Goal: Information Seeking & Learning: Learn about a topic

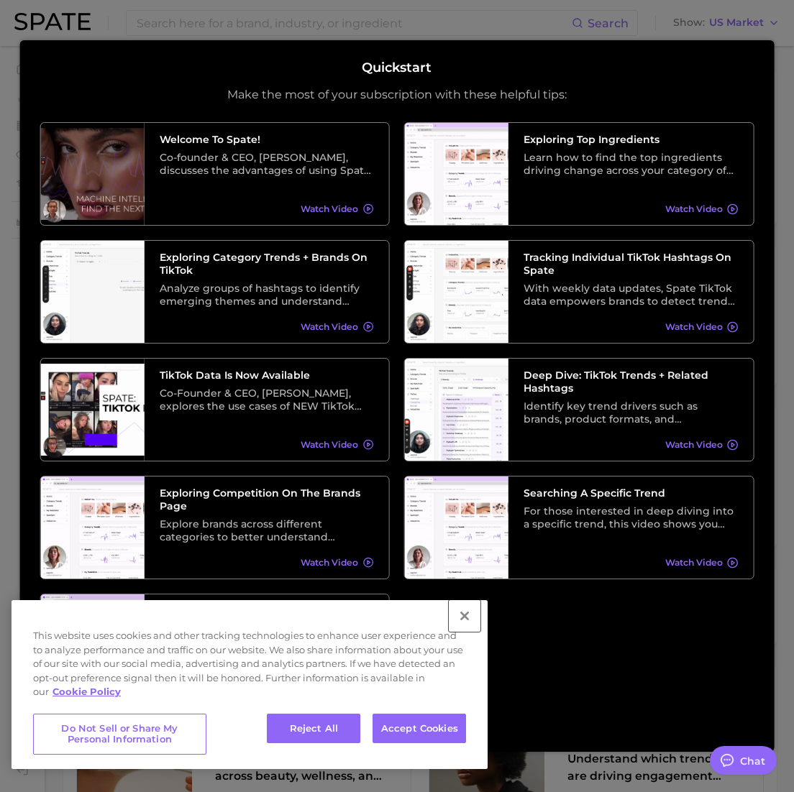
click at [466, 611] on button "Close" at bounding box center [465, 616] width 32 height 32
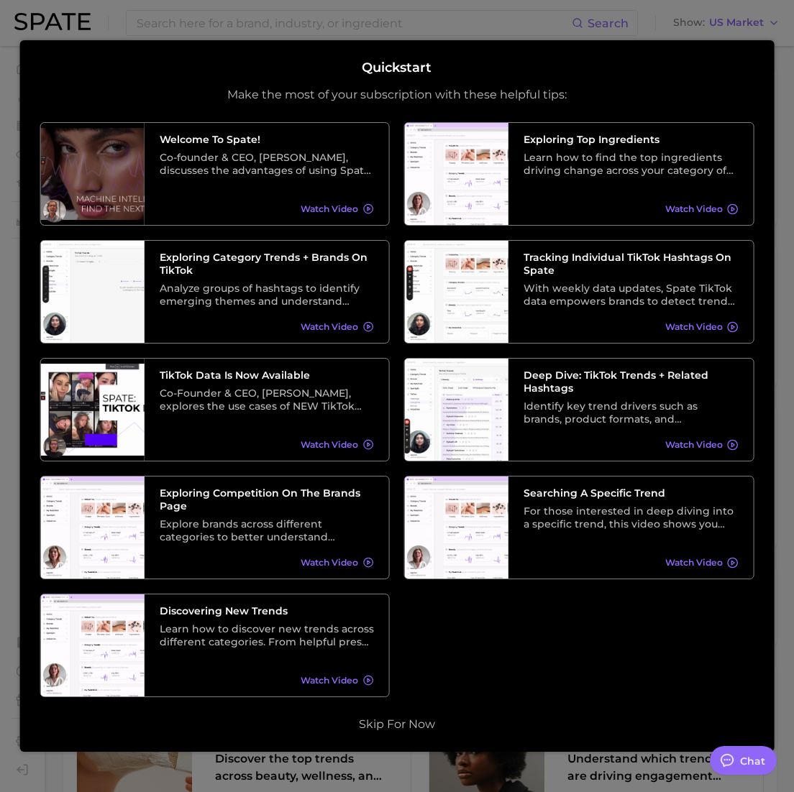
click at [599, 18] on div at bounding box center [397, 573] width 794 height 1146
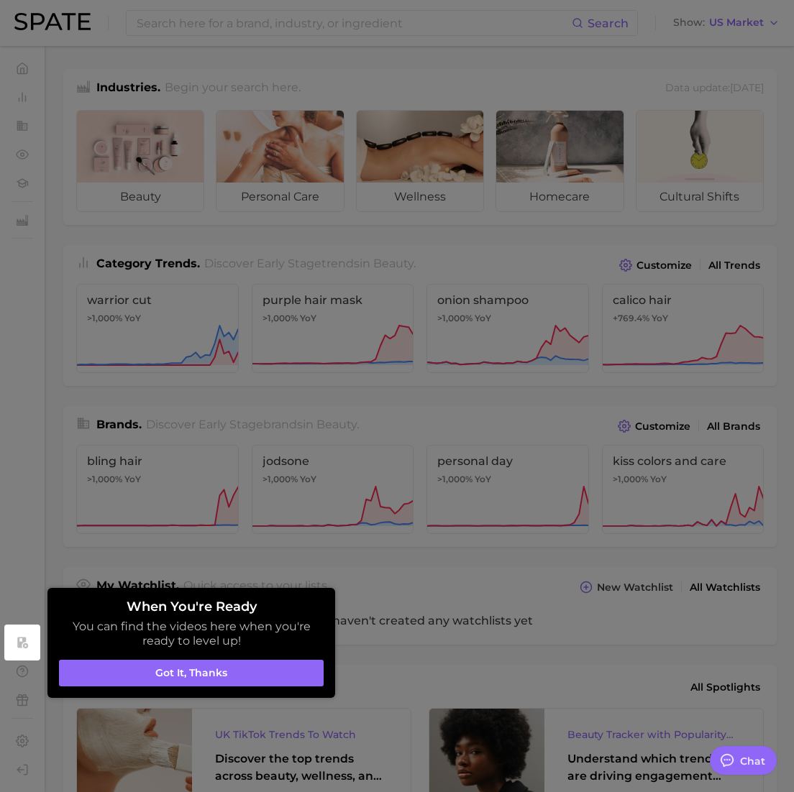
click at [309, 389] on div at bounding box center [397, 573] width 794 height 1146
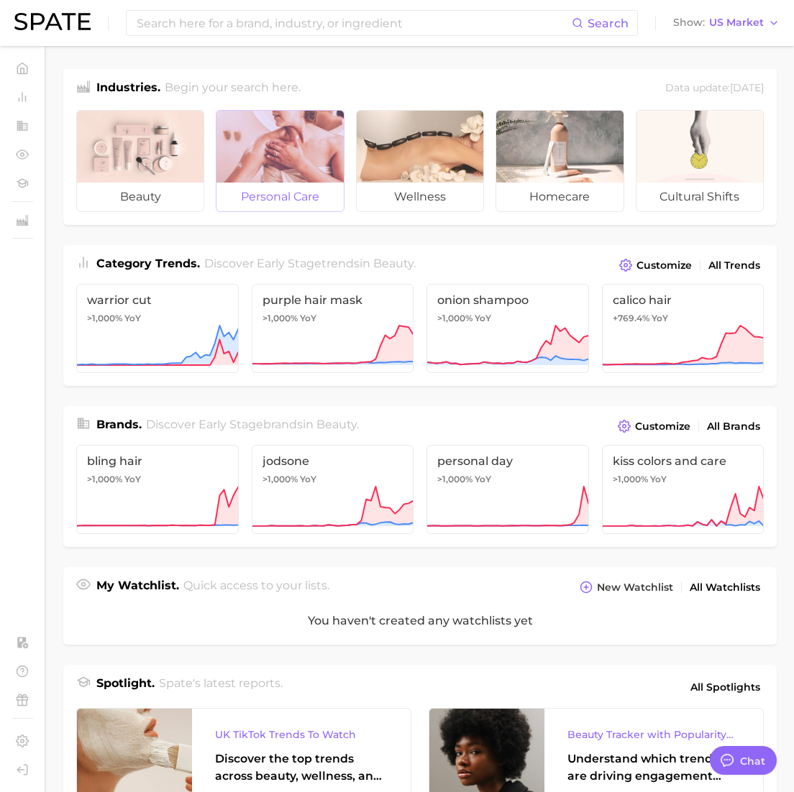
click at [306, 171] on div at bounding box center [279, 147] width 127 height 72
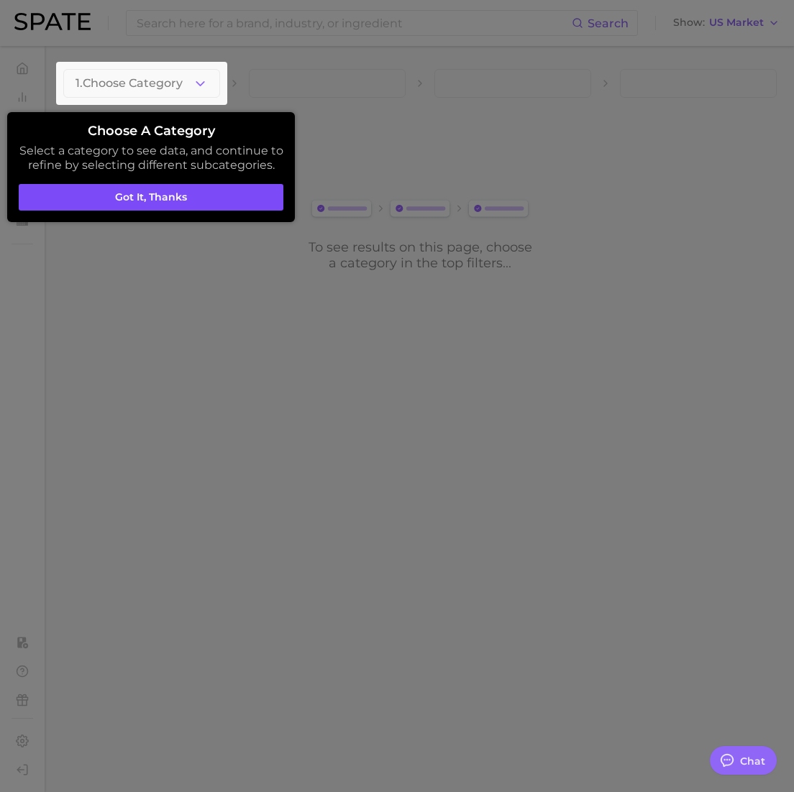
click at [208, 198] on button "Got it, thanks" at bounding box center [151, 197] width 265 height 27
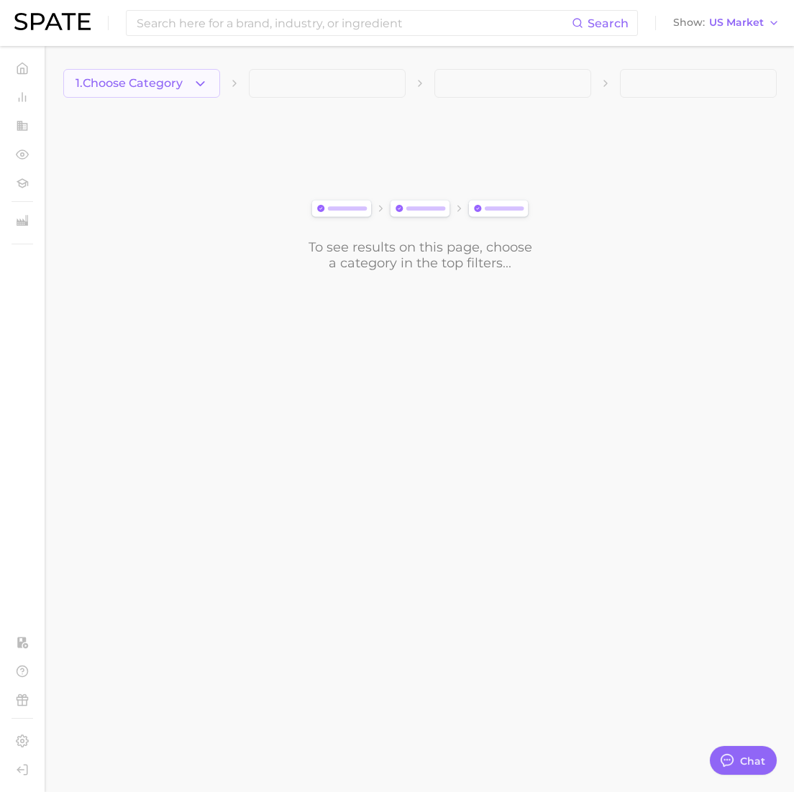
click at [198, 82] on icon "button" at bounding box center [200, 83] width 15 height 15
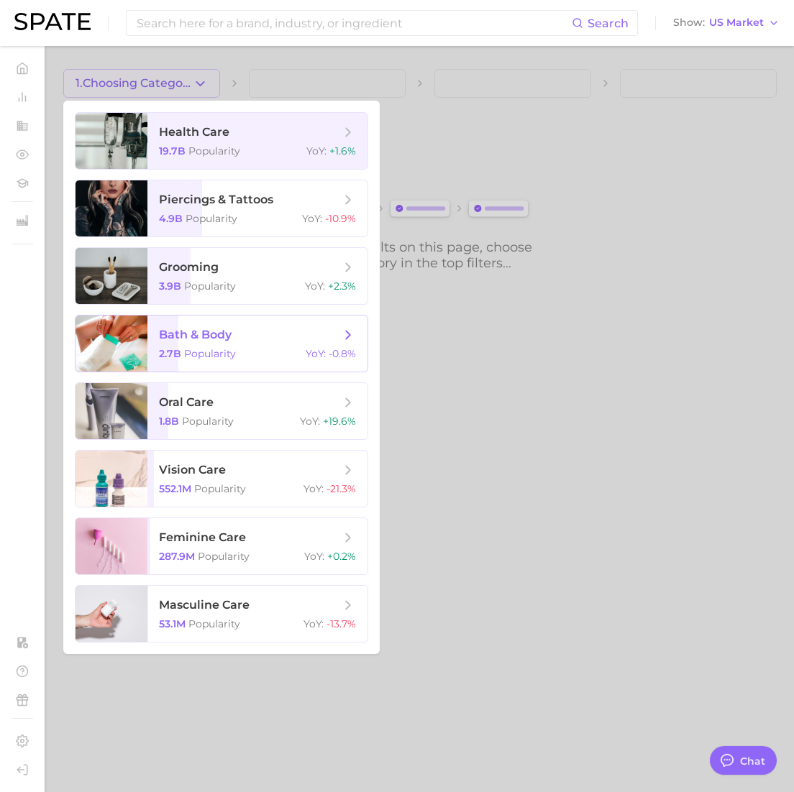
click at [221, 338] on span "bath & body" at bounding box center [195, 335] width 73 height 14
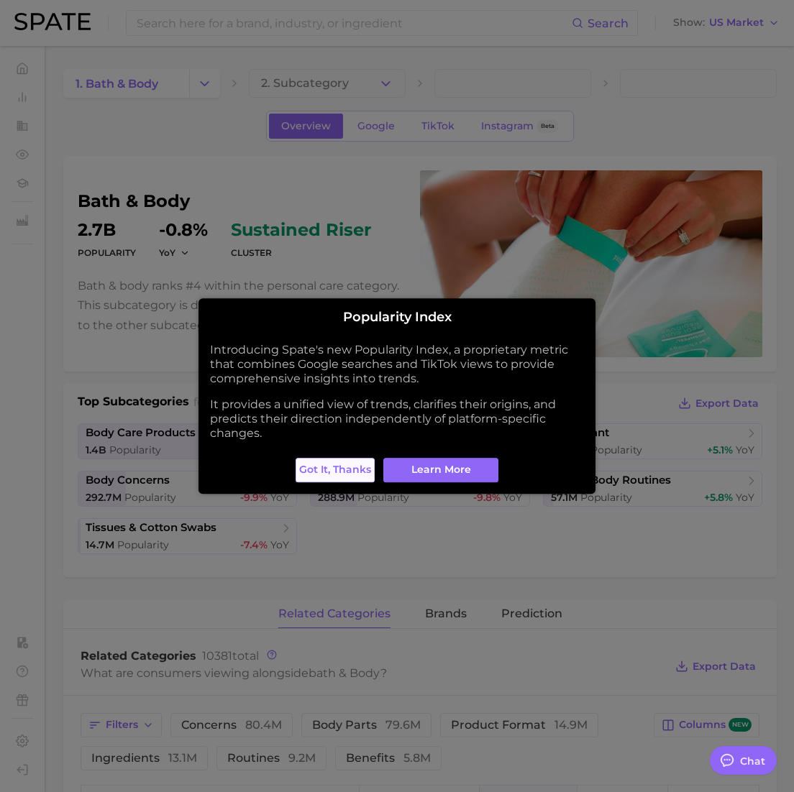
click at [304, 472] on span "Got it, thanks" at bounding box center [335, 470] width 72 height 12
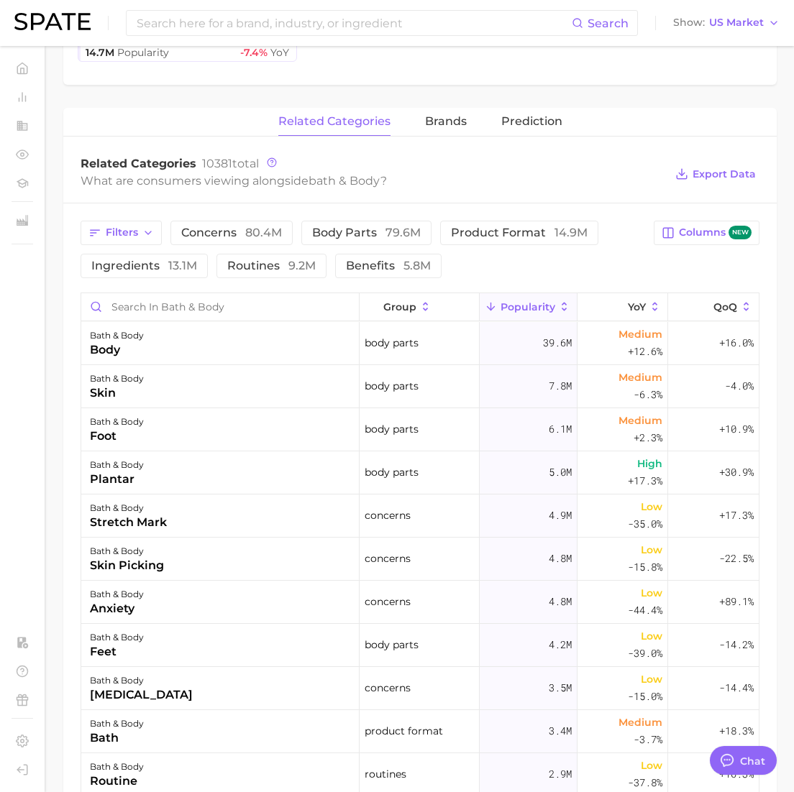
scroll to position [495, 0]
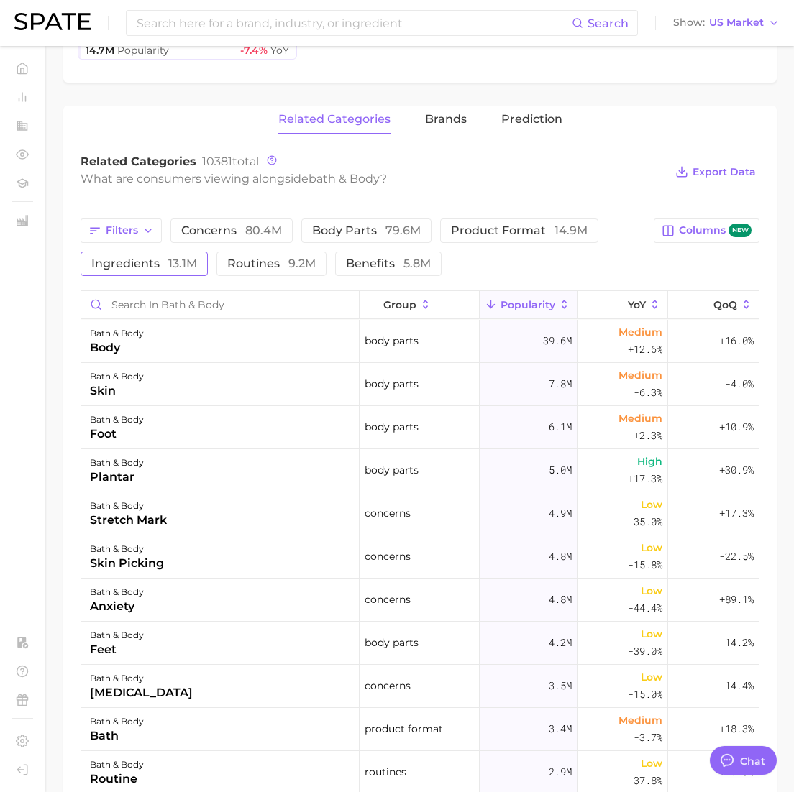
click at [150, 270] on button "ingredients 13.1m" at bounding box center [144, 264] width 127 height 24
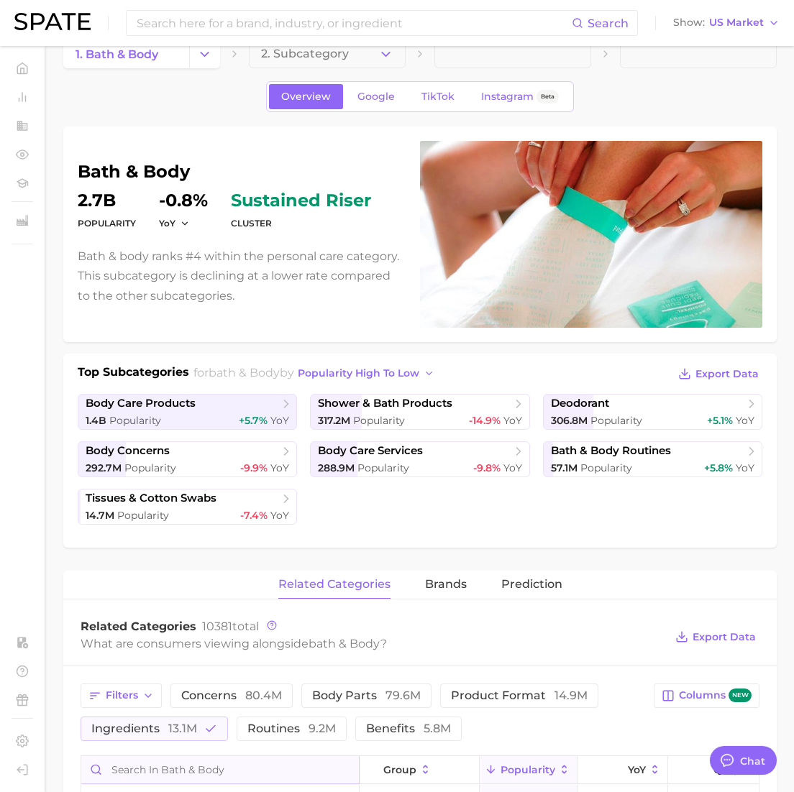
scroll to position [0, 0]
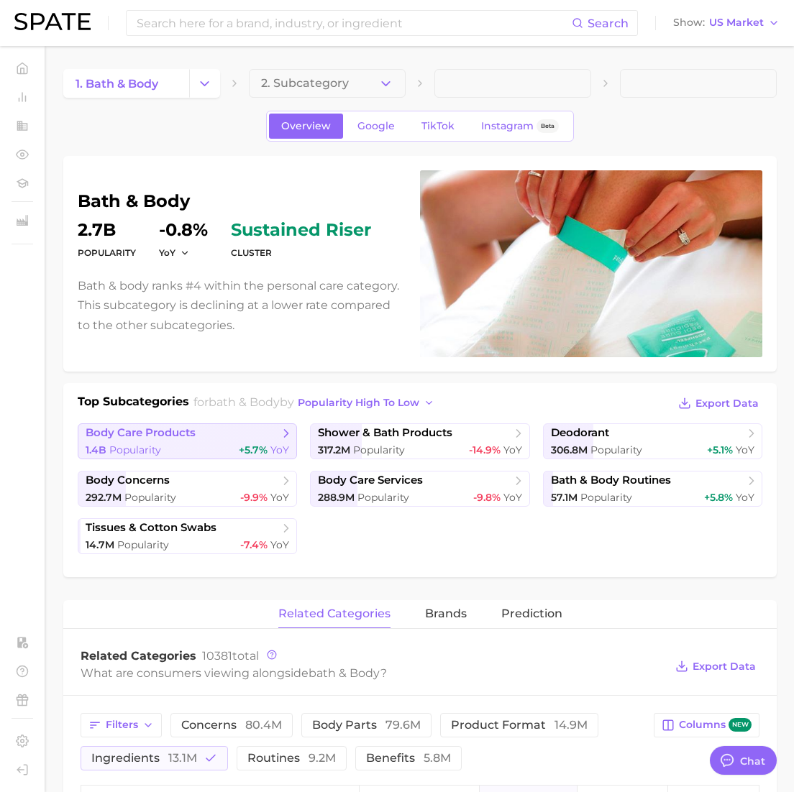
click at [271, 432] on span "body care products" at bounding box center [182, 433] width 193 height 14
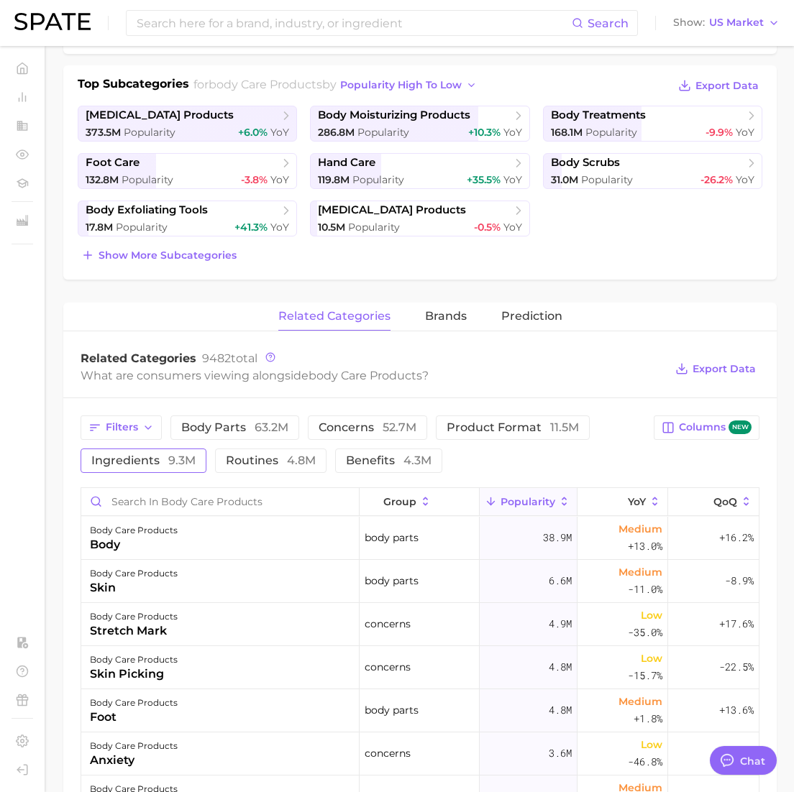
click at [143, 464] on span "ingredients 9.3m" at bounding box center [143, 461] width 104 height 12
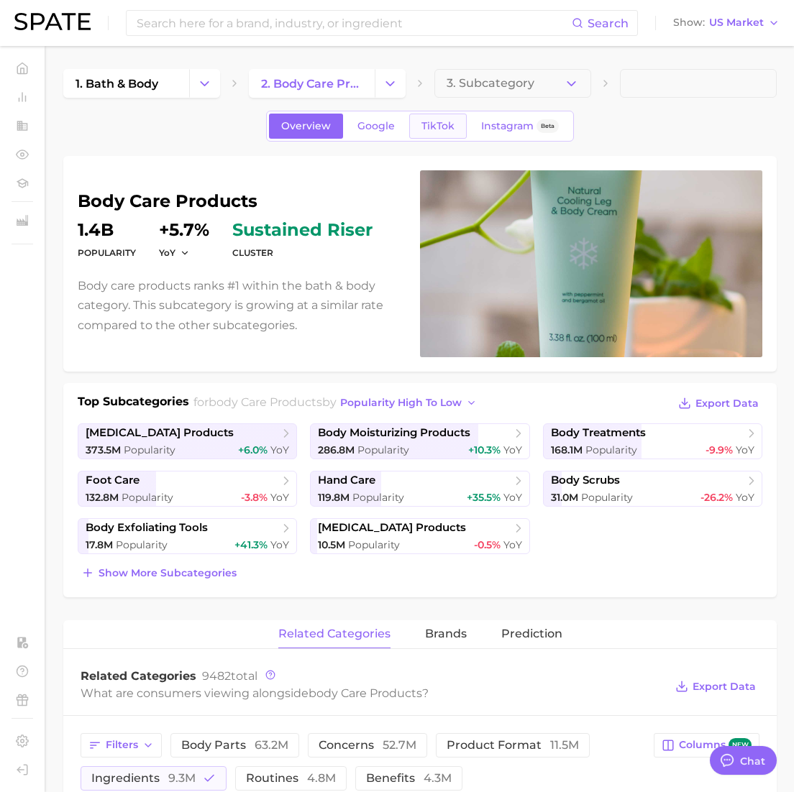
click at [441, 124] on span "TikTok" at bounding box center [437, 126] width 33 height 12
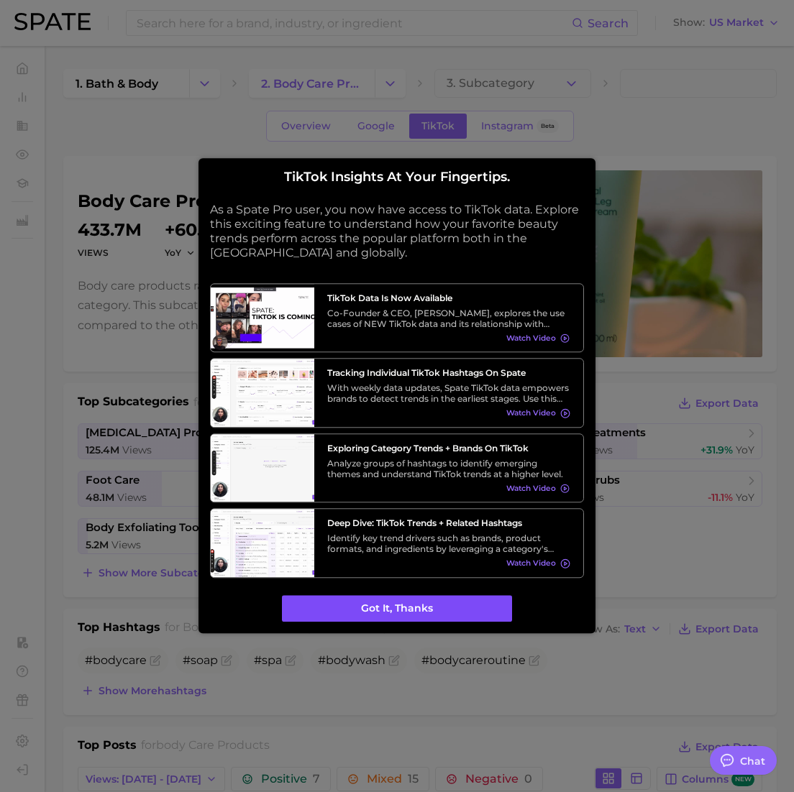
click at [427, 602] on button "Got it, thanks" at bounding box center [397, 608] width 230 height 27
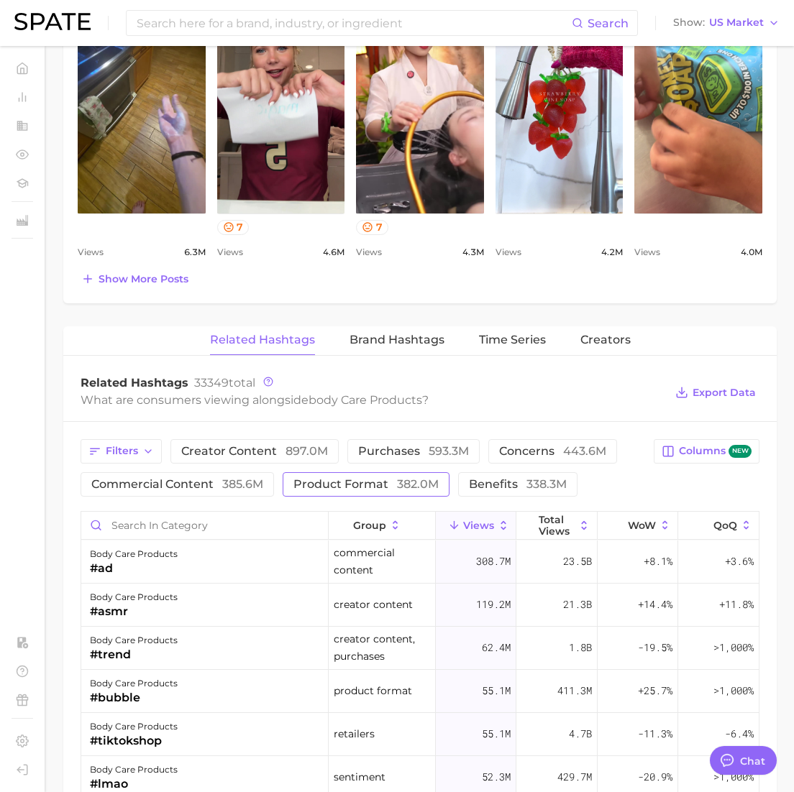
click at [382, 487] on span "product format 382.0m" at bounding box center [365, 485] width 145 height 12
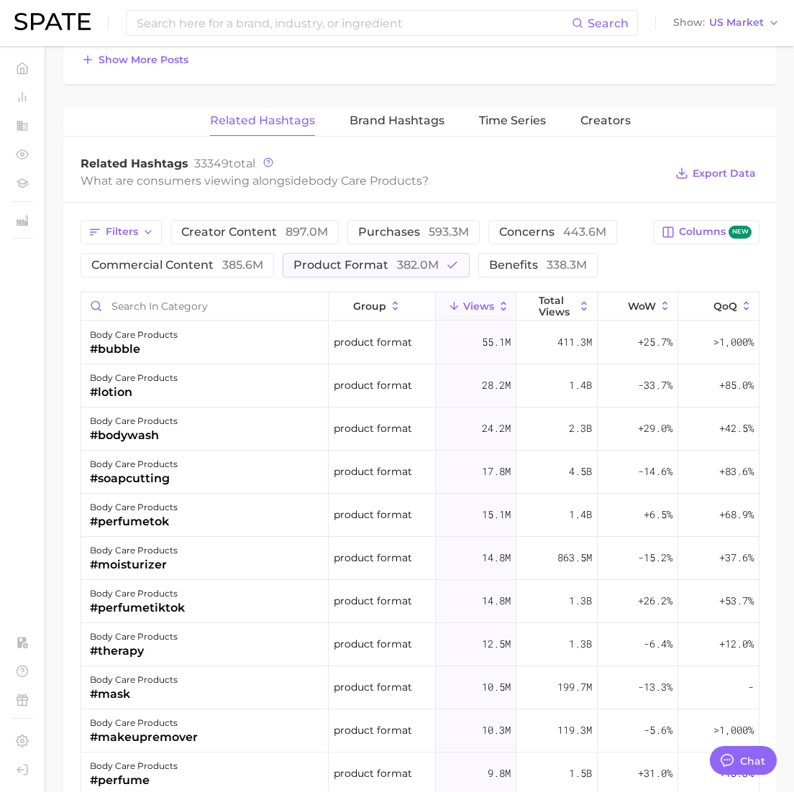
scroll to position [1041, 0]
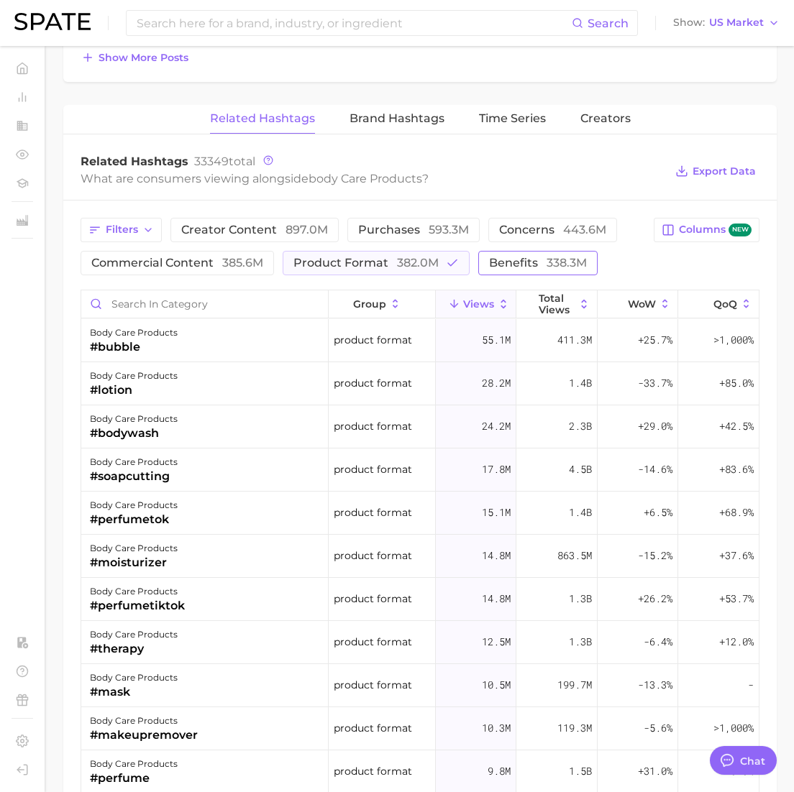
click at [509, 272] on button "benefits 338.3m" at bounding box center [537, 263] width 119 height 24
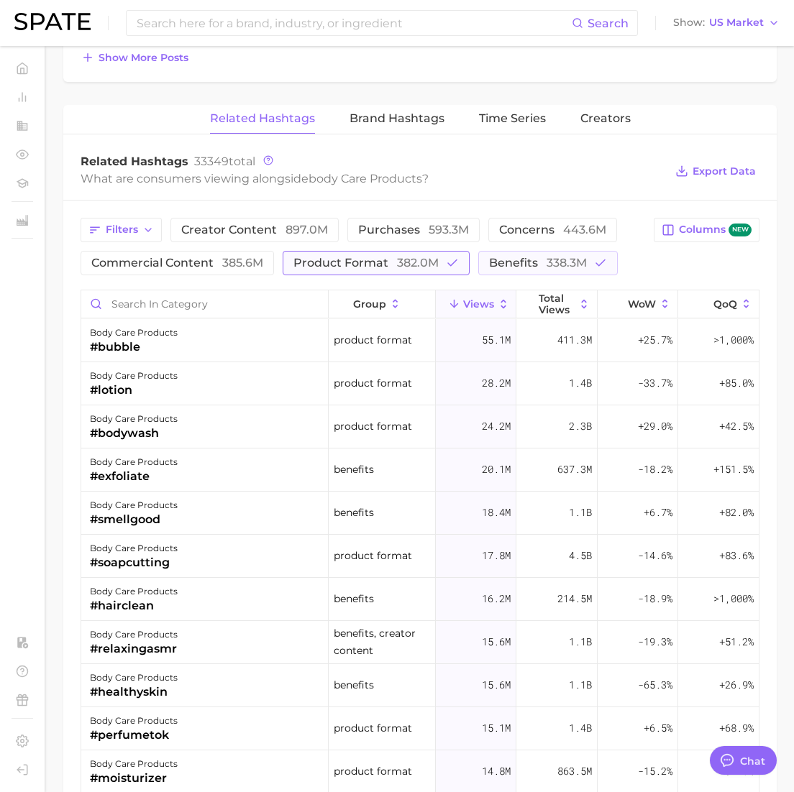
click at [364, 262] on span "product format 382.0m" at bounding box center [365, 263] width 145 height 12
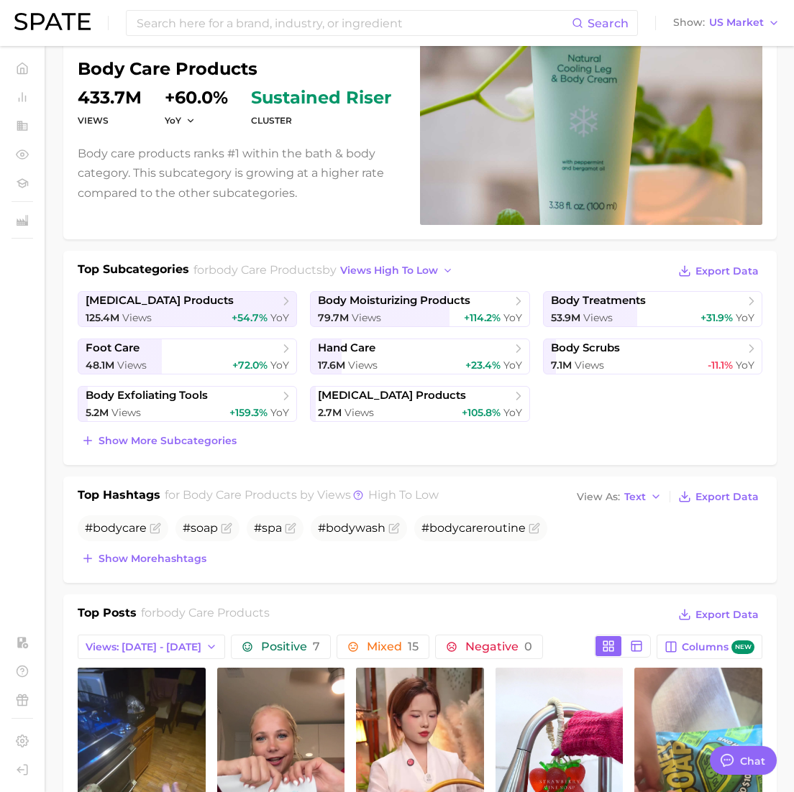
scroll to position [0, 0]
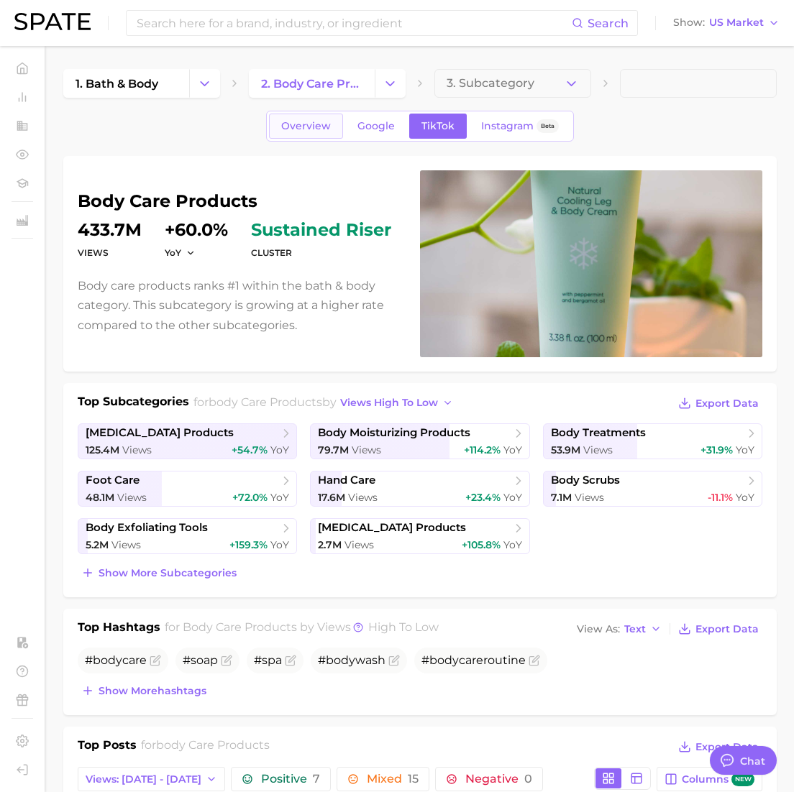
click at [305, 129] on span "Overview" at bounding box center [306, 126] width 50 height 12
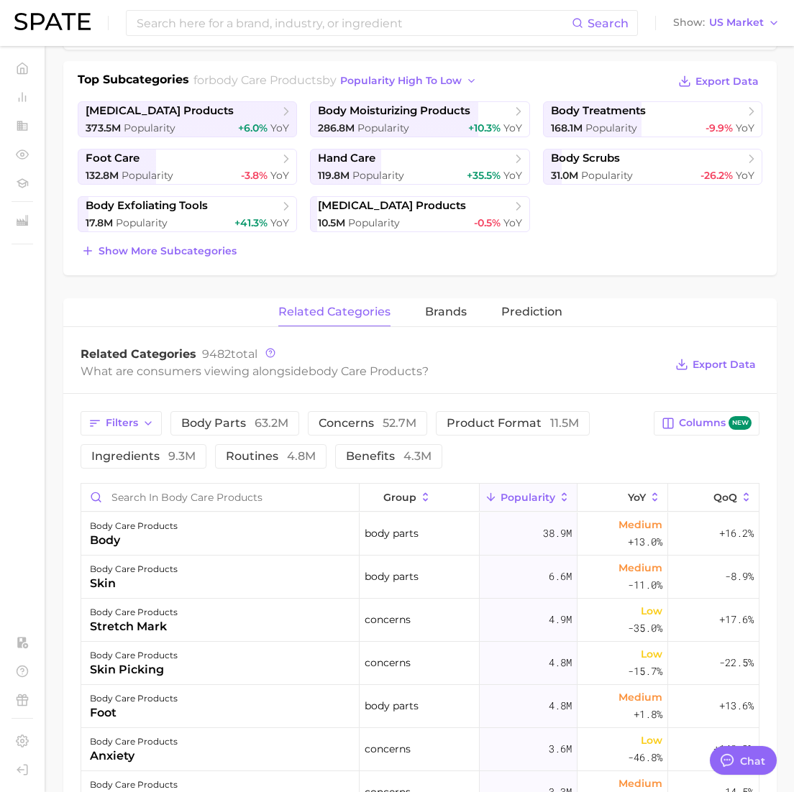
scroll to position [316, 0]
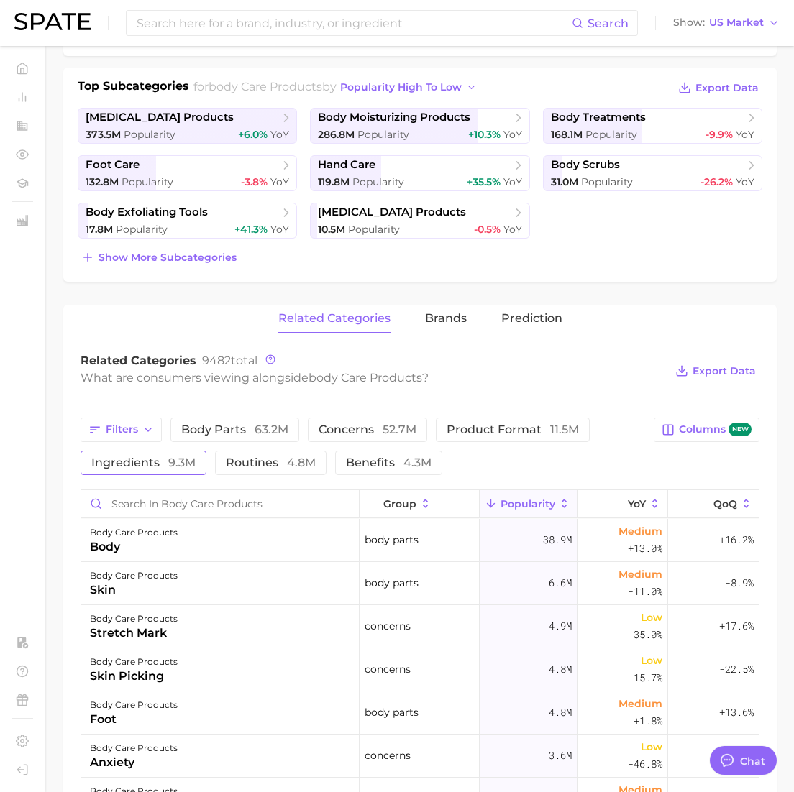
click at [134, 466] on span "ingredients 9.3m" at bounding box center [143, 463] width 104 height 12
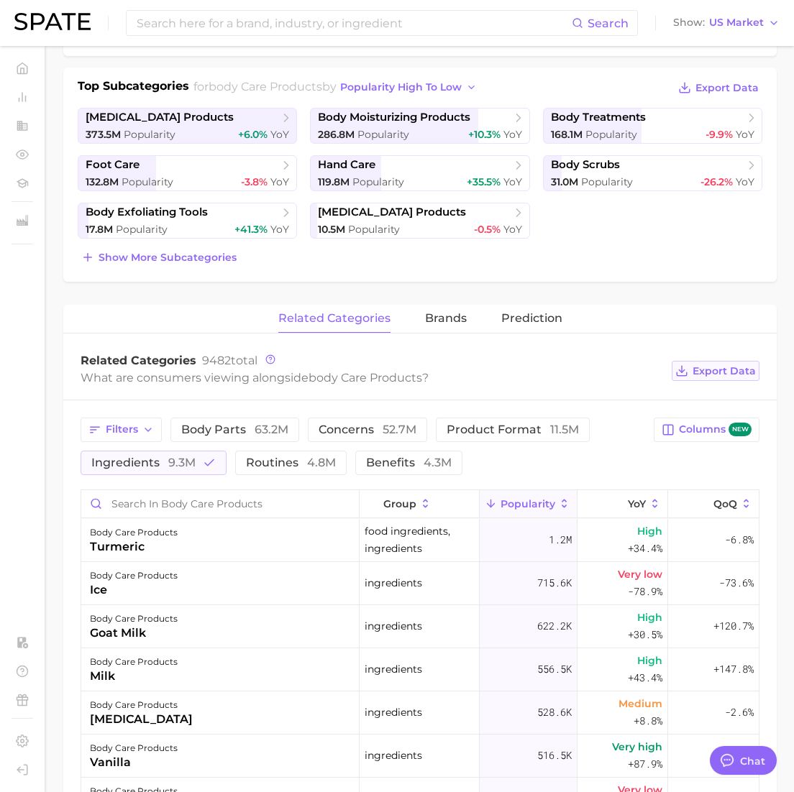
click at [736, 367] on span "Export Data" at bounding box center [723, 371] width 63 height 12
click at [653, 301] on div "body care products Popularity 1.4b YoY +5.7% cluster sustained riser Body care …" at bounding box center [419, 569] width 713 height 1458
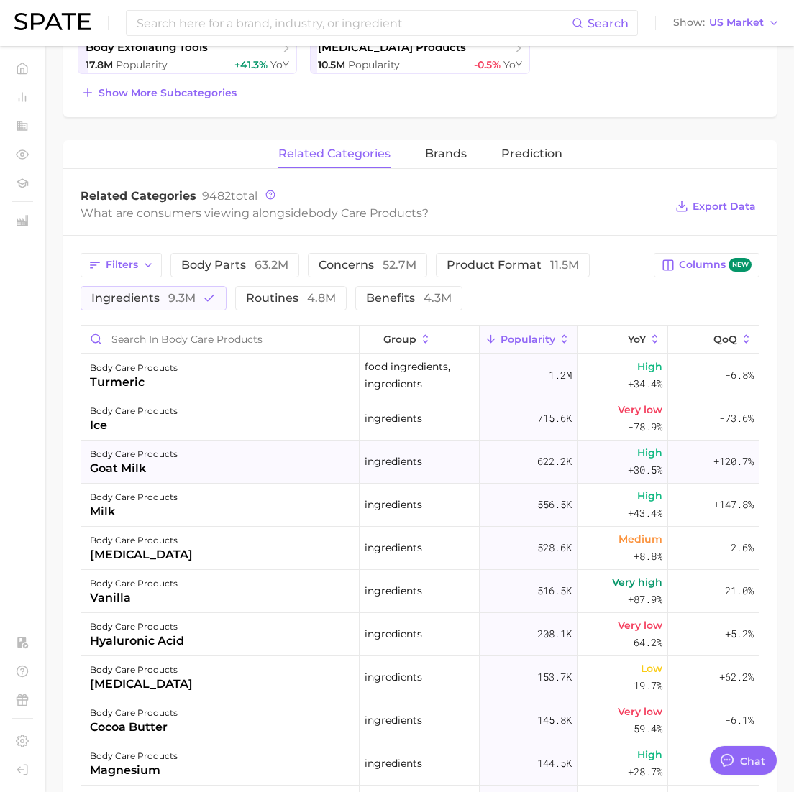
scroll to position [482, 0]
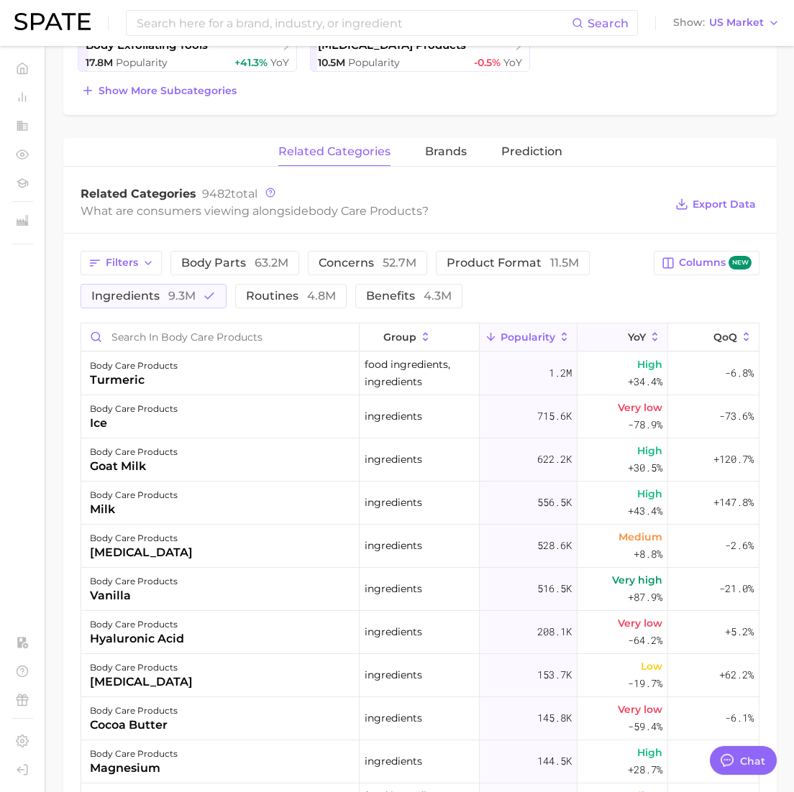
click at [648, 339] on icon at bounding box center [654, 337] width 13 height 13
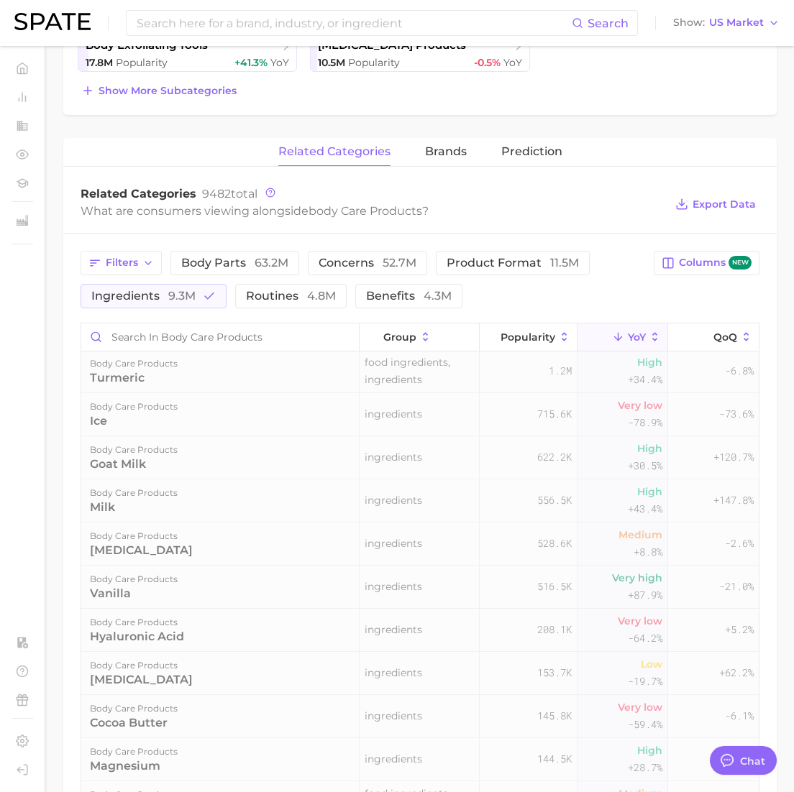
scroll to position [0, 0]
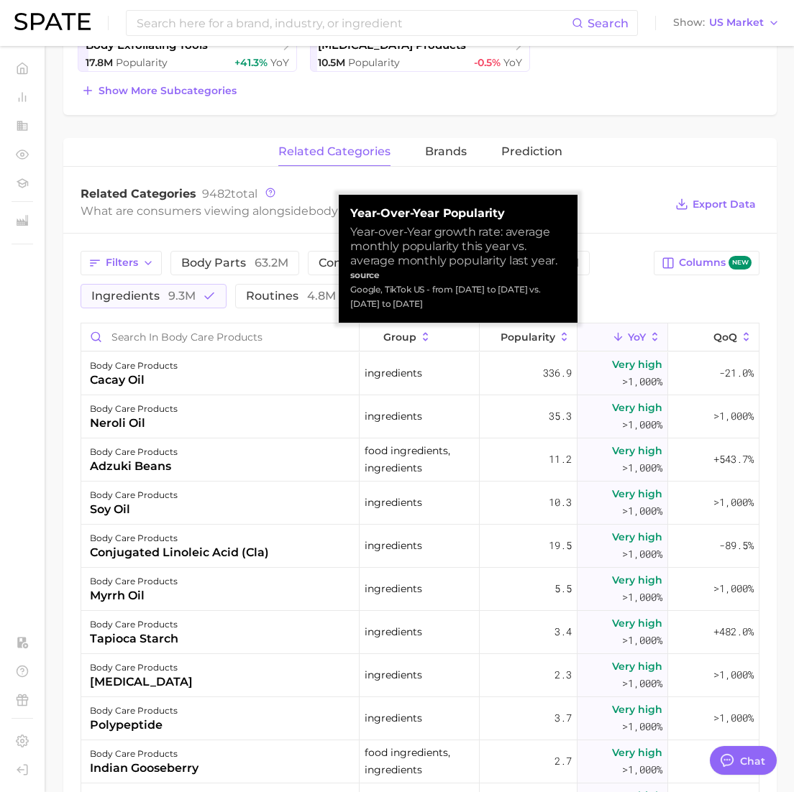
click at [640, 339] on span "YoY" at bounding box center [636, 337] width 18 height 12
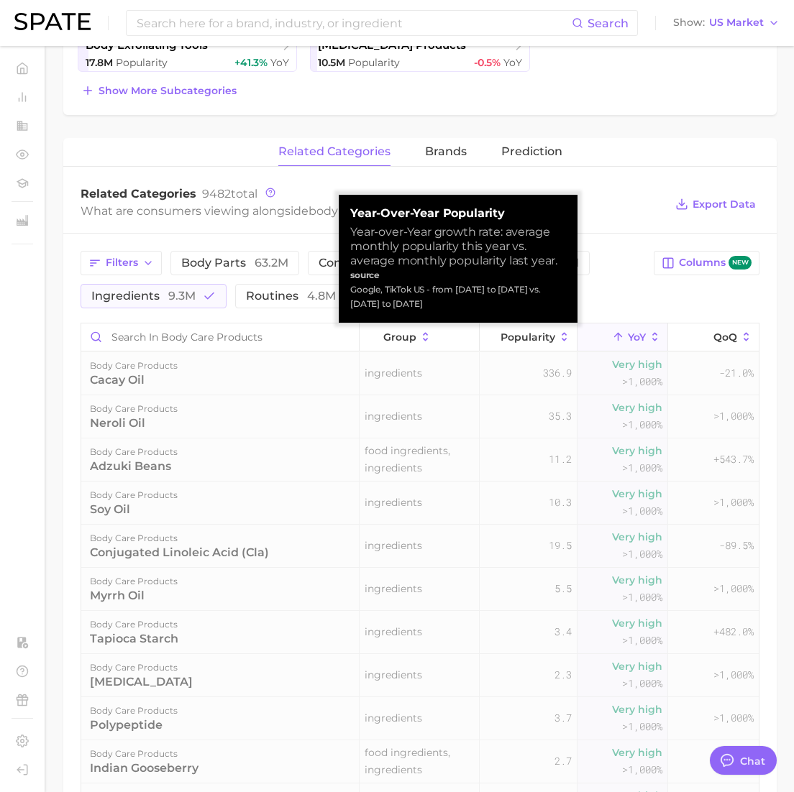
scroll to position [6, 0]
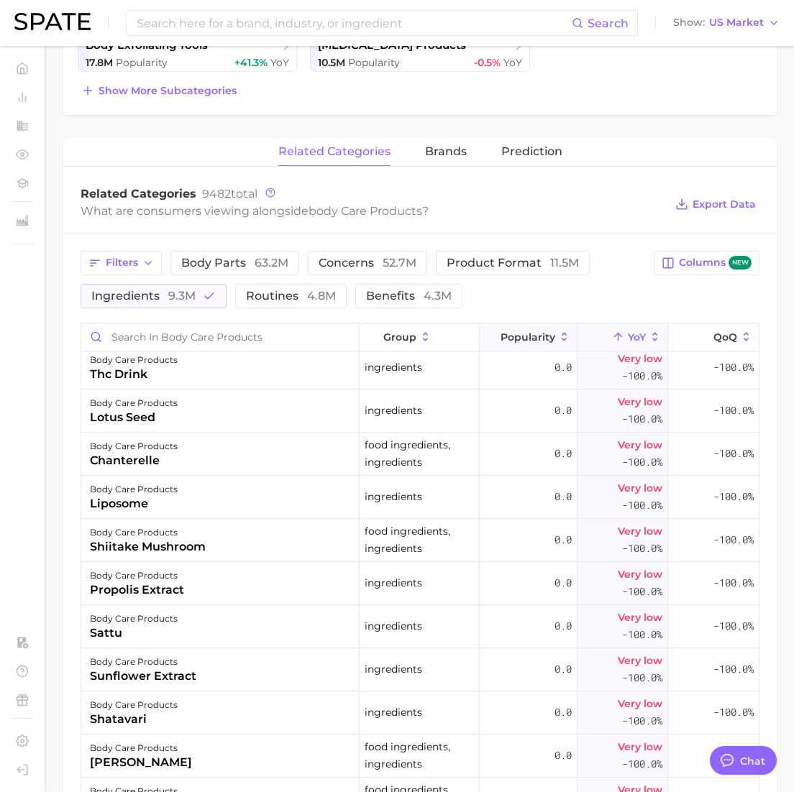
click at [503, 334] on span "Popularity" at bounding box center [527, 337] width 55 height 12
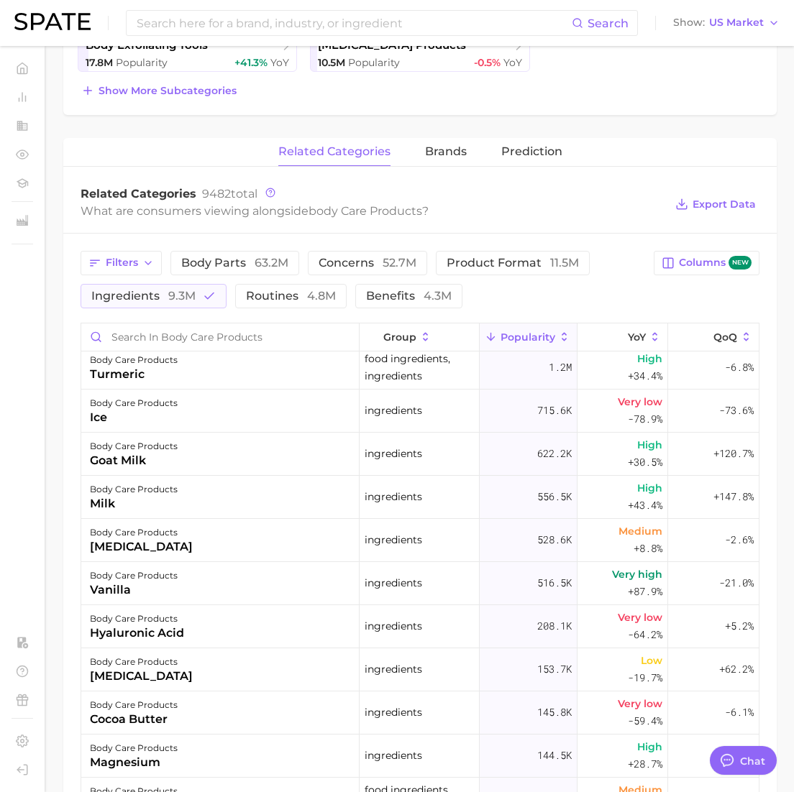
scroll to position [0, 0]
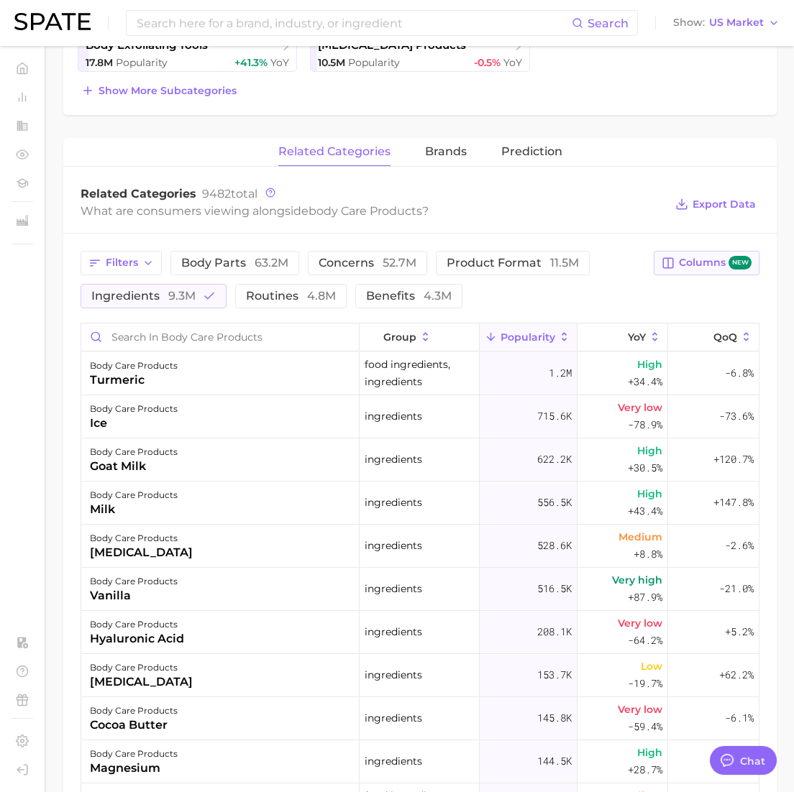
click at [679, 265] on span "Columns new" at bounding box center [715, 263] width 73 height 14
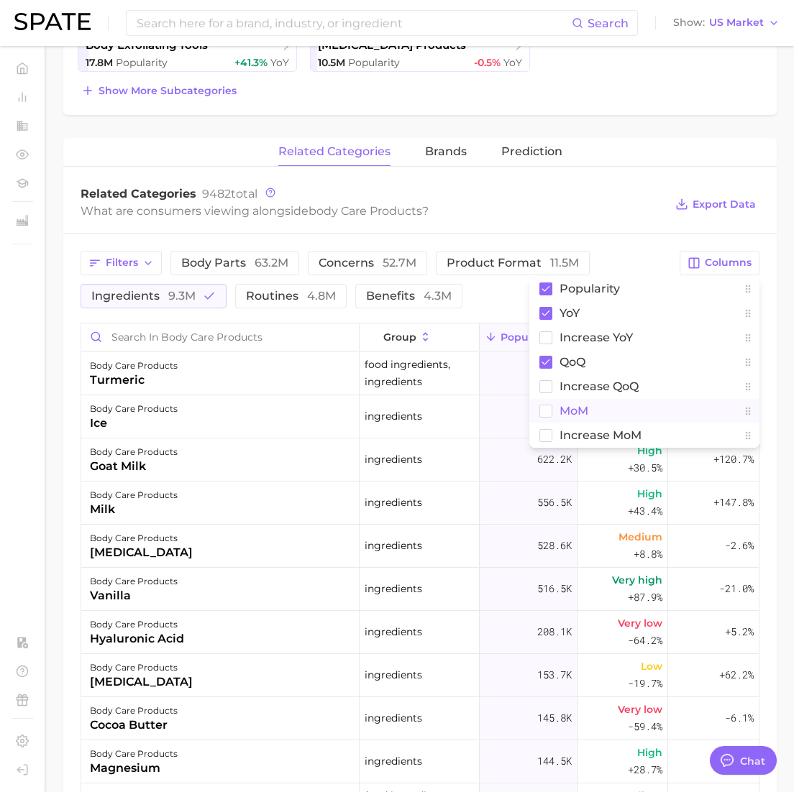
click at [548, 411] on rect at bounding box center [546, 411] width 12 height 12
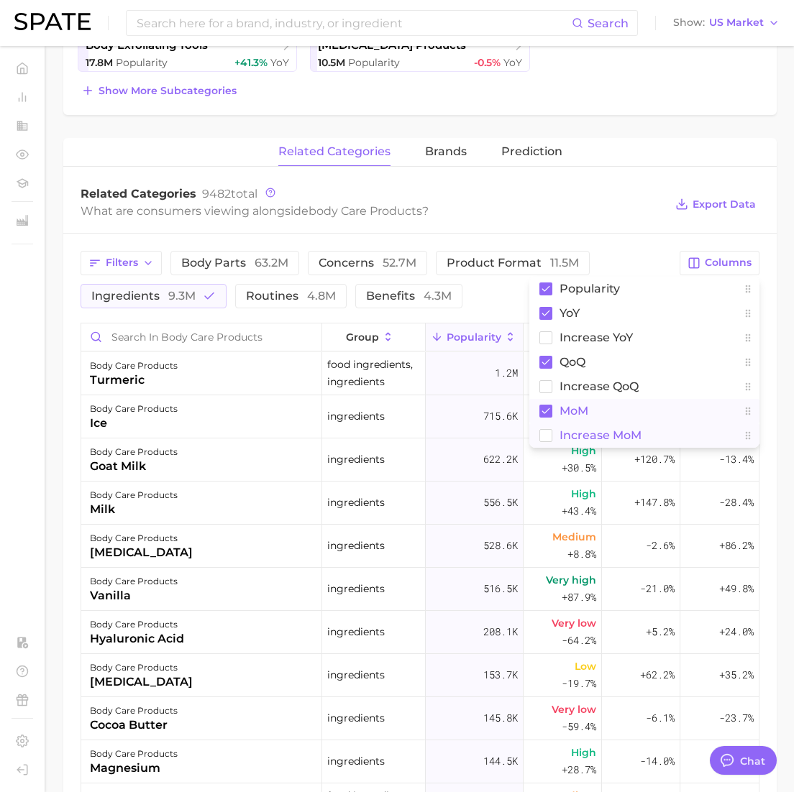
click at [551, 433] on rect at bounding box center [546, 435] width 12 height 12
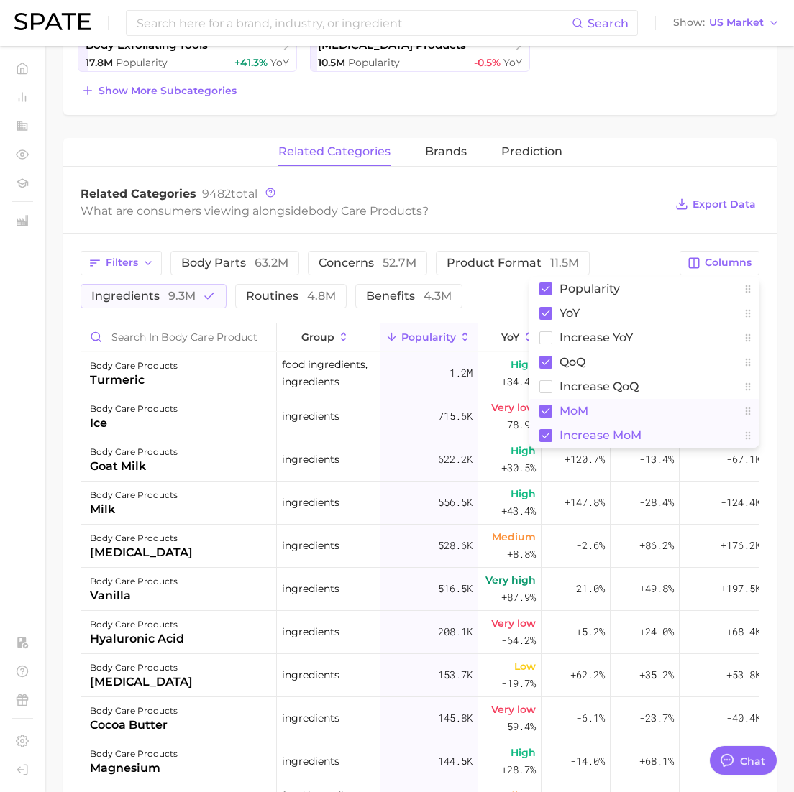
click at [638, 245] on div "Filters body parts 63.2m concerns 52.7m product format 11.5m ingredients 9.3m r…" at bounding box center [419, 683] width 713 height 898
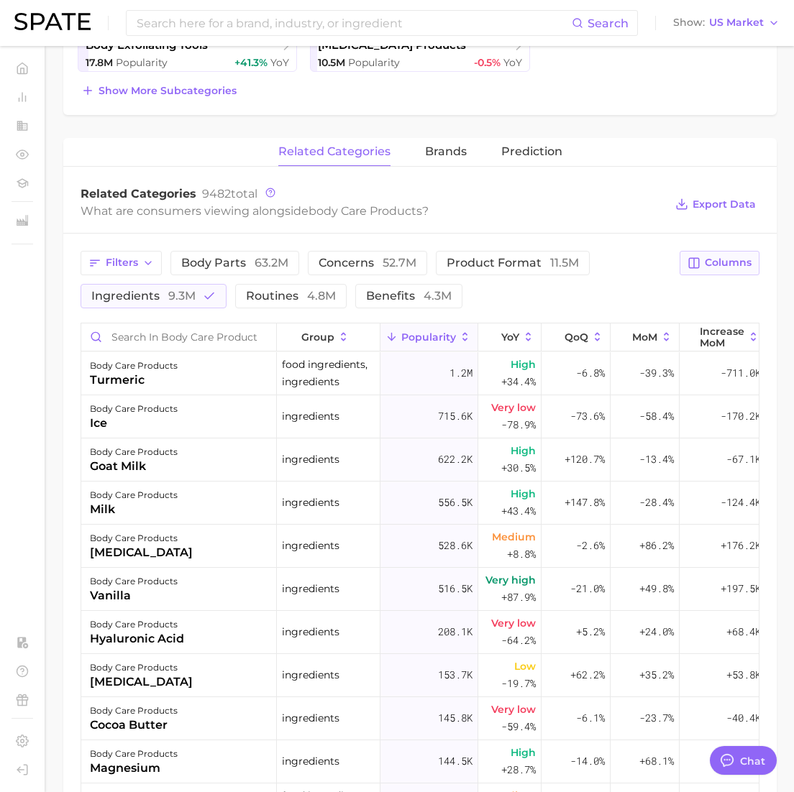
click at [714, 268] on span "Columns" at bounding box center [727, 263] width 47 height 12
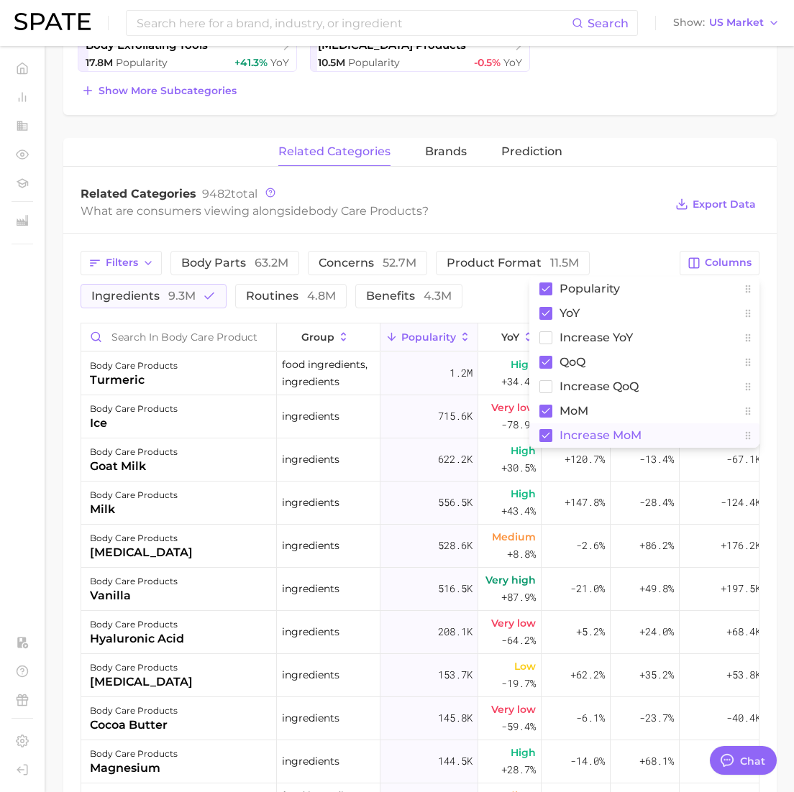
click at [553, 438] on button "Increase MoM" at bounding box center [644, 435] width 230 height 24
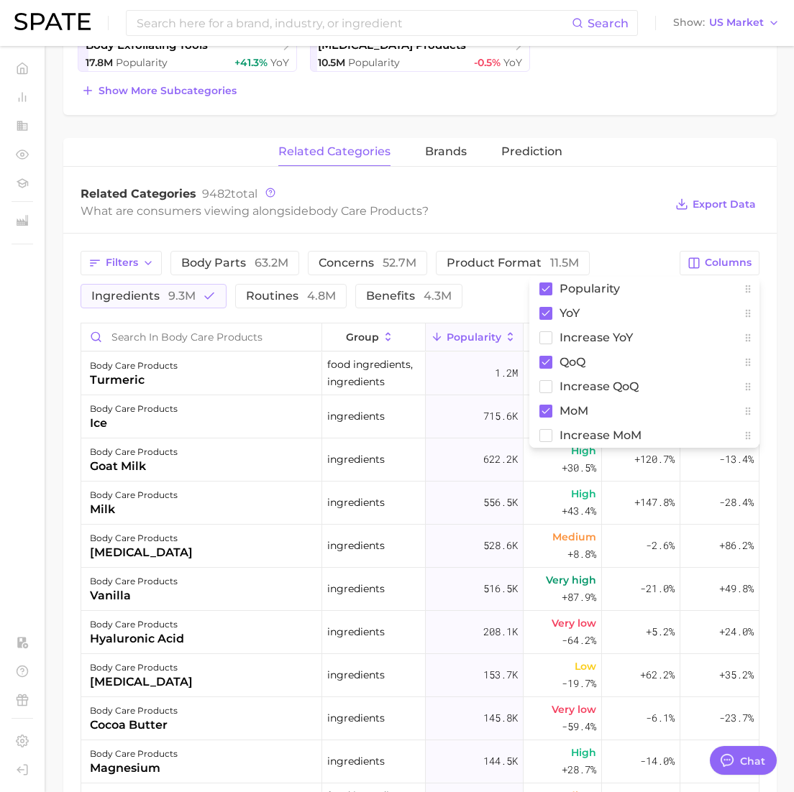
click at [618, 181] on div "Related Categories 9482 total What are consumers viewing alongside body care pr…" at bounding box center [419, 204] width 713 height 58
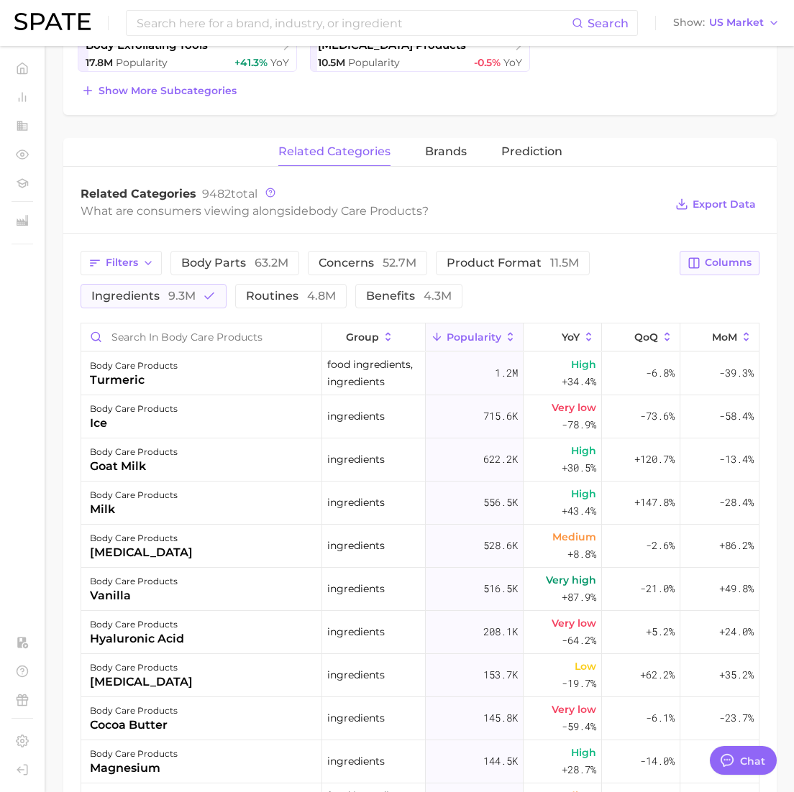
click at [713, 261] on span "Columns" at bounding box center [727, 263] width 47 height 12
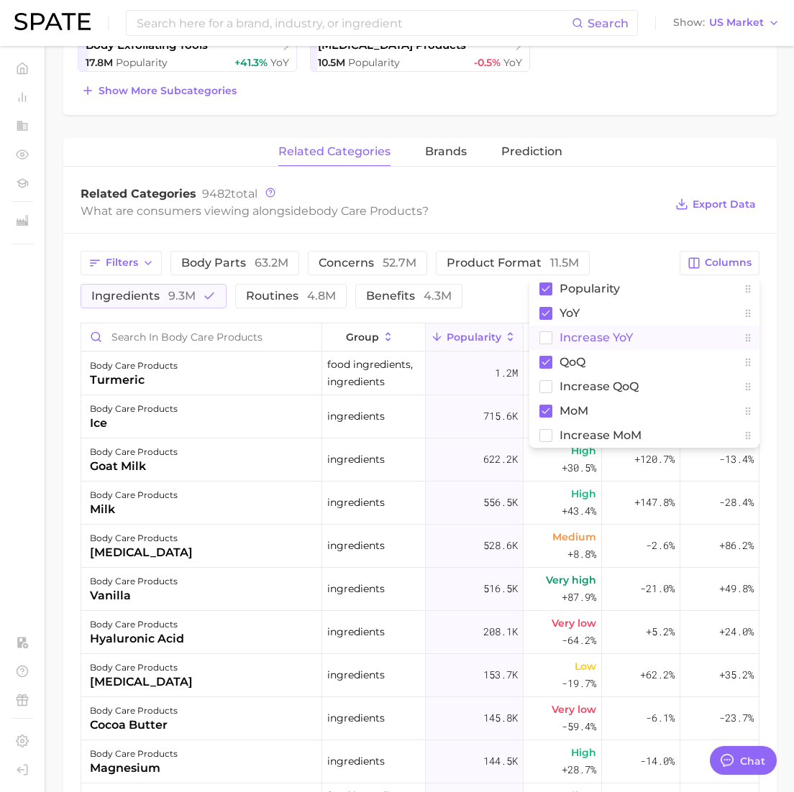
click at [547, 336] on rect at bounding box center [546, 337] width 12 height 12
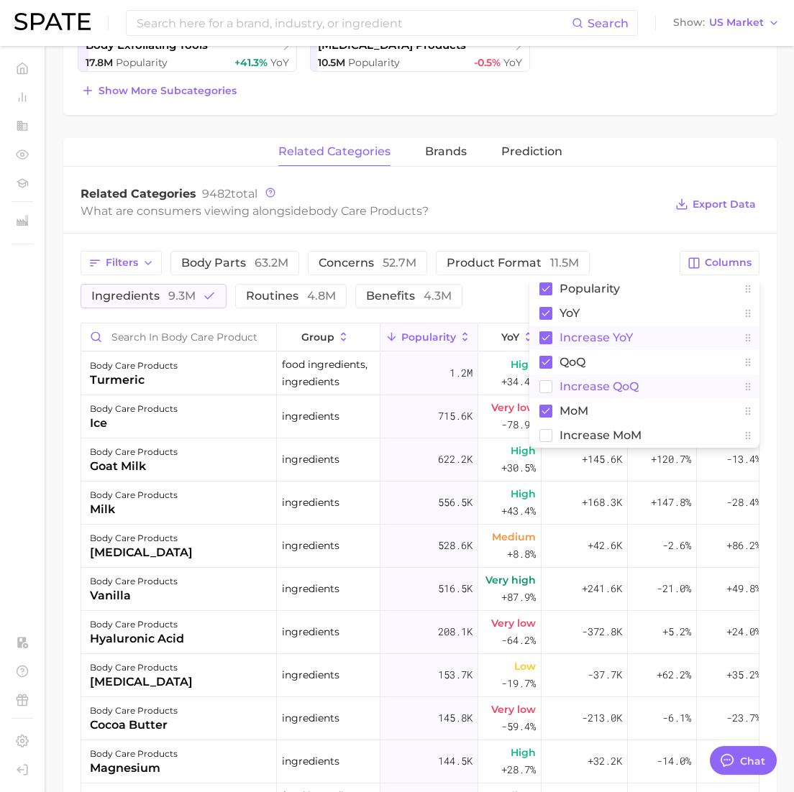
click at [543, 382] on rect at bounding box center [546, 386] width 12 height 12
click at [546, 439] on rect at bounding box center [546, 435] width 12 height 12
click at [545, 385] on rect at bounding box center [545, 386] width 13 height 13
click at [545, 311] on rect at bounding box center [545, 313] width 13 height 13
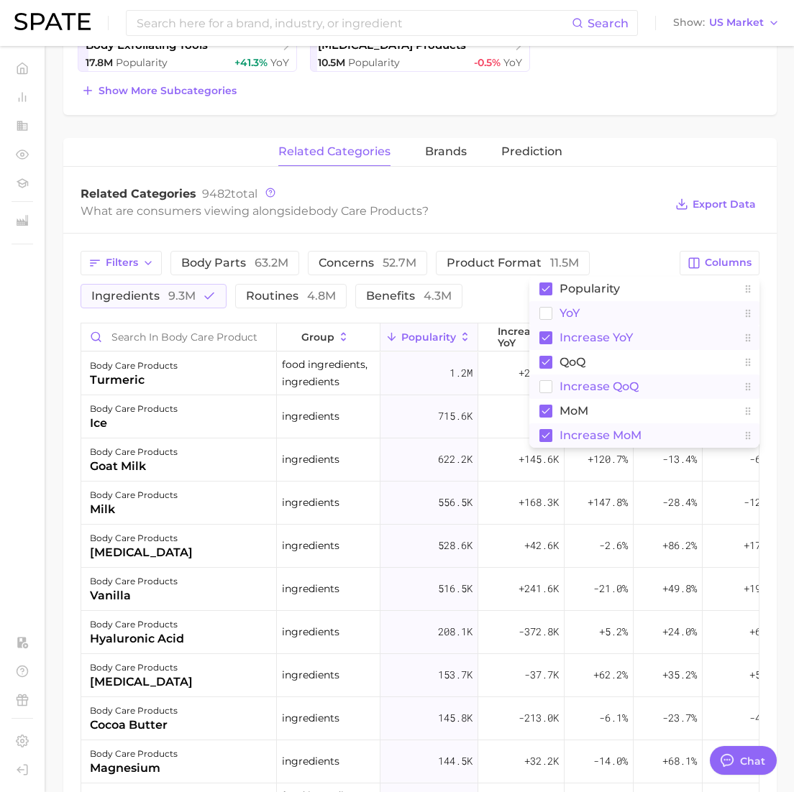
click at [587, 334] on span "Increase YoY" at bounding box center [595, 337] width 73 height 12
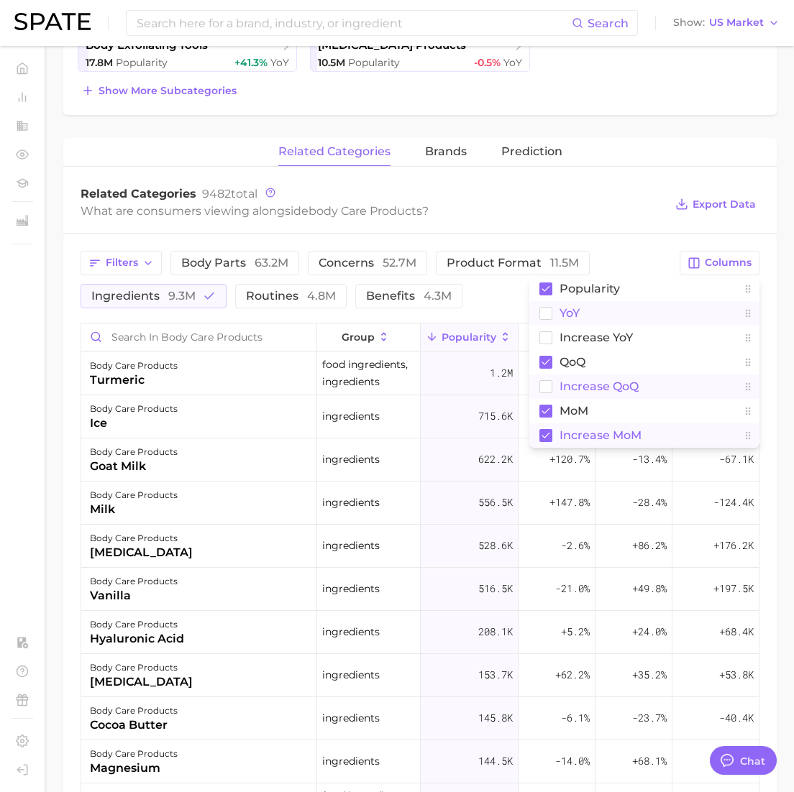
click at [638, 205] on div "What are consumers viewing alongside body care products ?" at bounding box center [373, 210] width 584 height 19
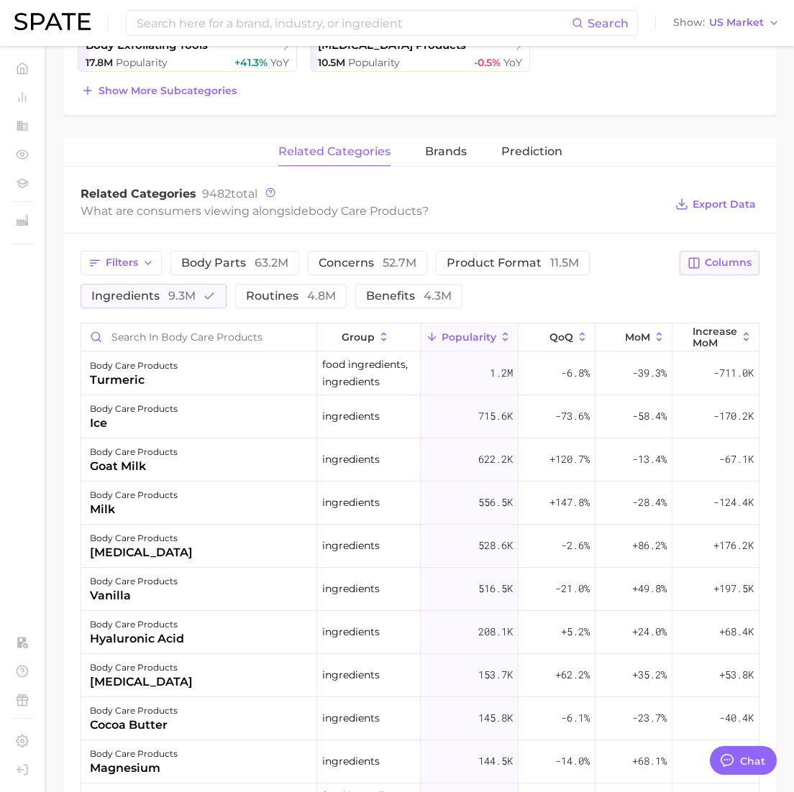
click at [718, 262] on span "Columns" at bounding box center [727, 263] width 47 height 12
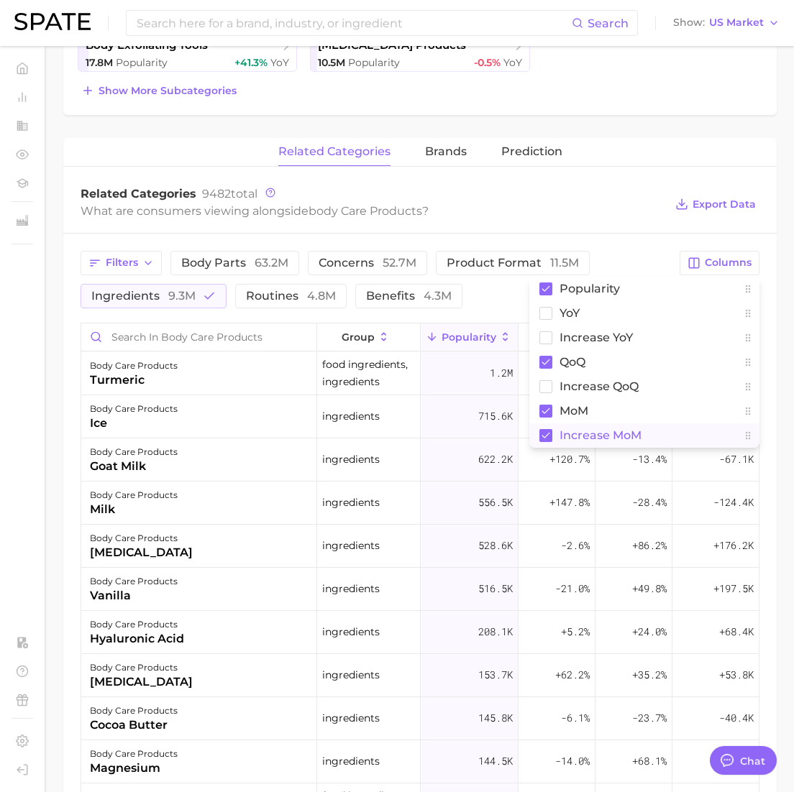
click at [573, 440] on span "Increase MoM" at bounding box center [600, 435] width 82 height 12
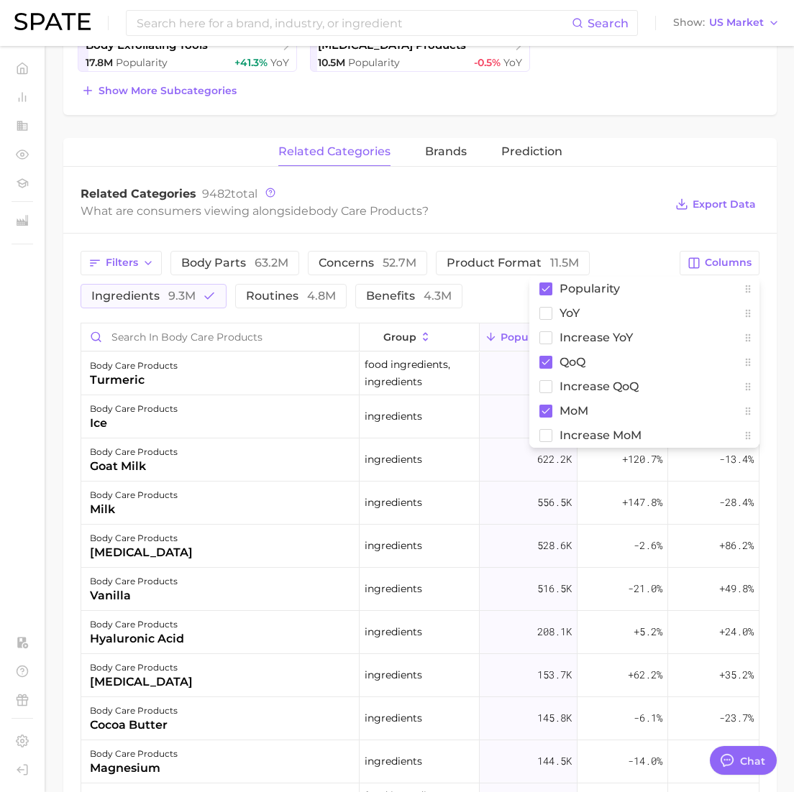
click at [621, 213] on div "What are consumers viewing alongside body care products ?" at bounding box center [373, 210] width 584 height 19
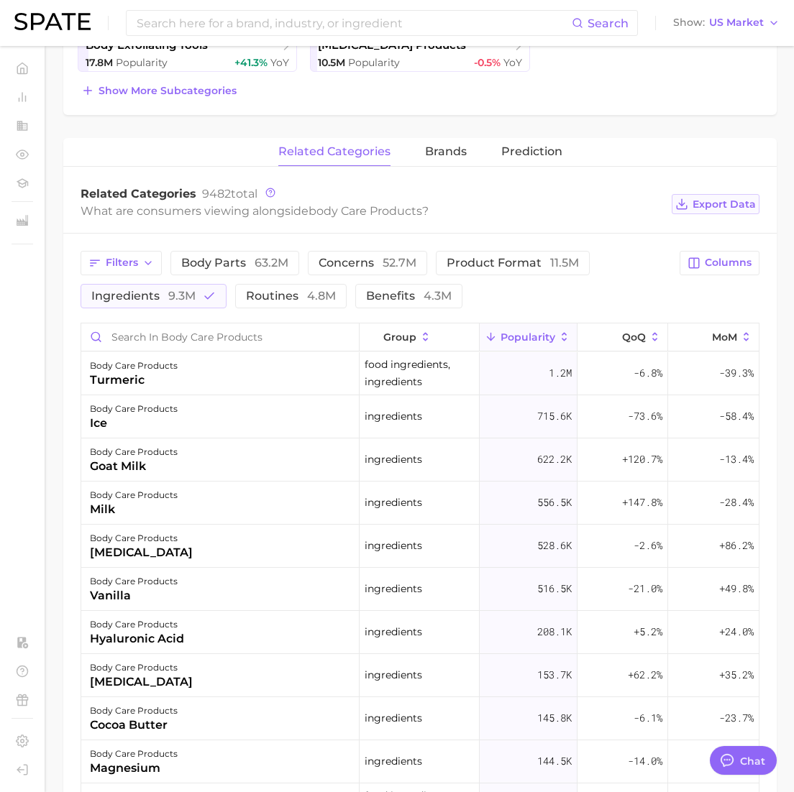
click at [729, 203] on span "Export Data" at bounding box center [723, 204] width 63 height 12
drag, startPoint x: 572, startPoint y: 203, endPoint x: 564, endPoint y: 203, distance: 8.6
click at [572, 203] on div "What are consumers viewing alongside body care products ?" at bounding box center [373, 210] width 584 height 19
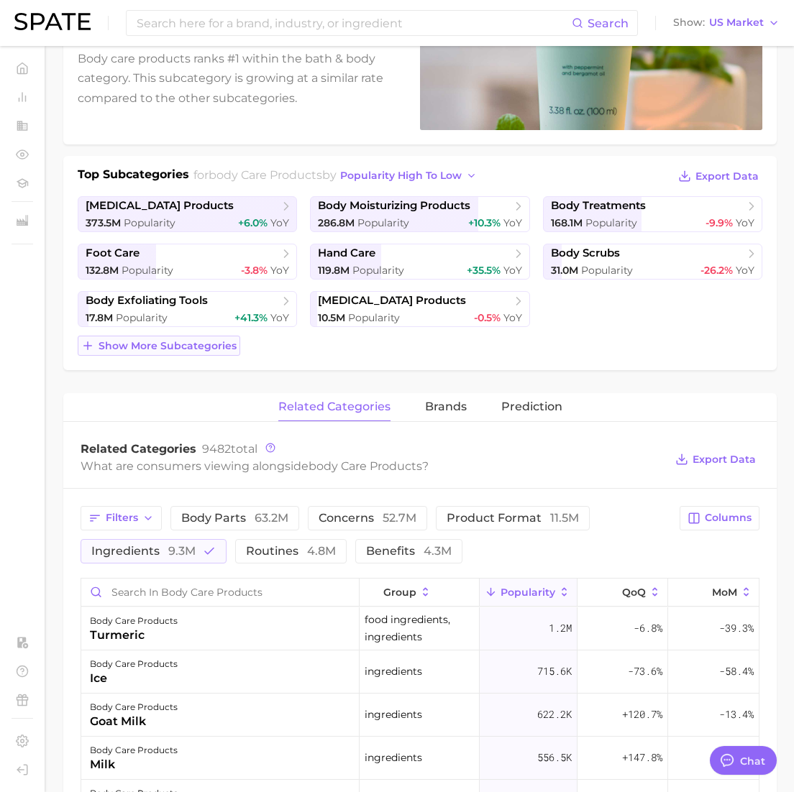
scroll to position [229, 0]
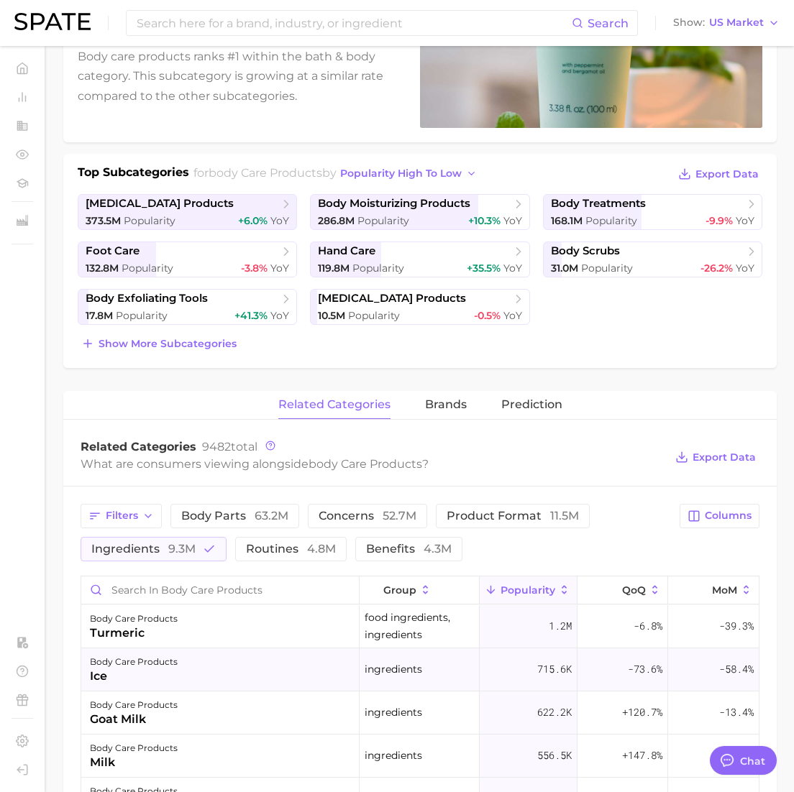
click at [121, 669] on div "body care products" at bounding box center [134, 661] width 88 height 17
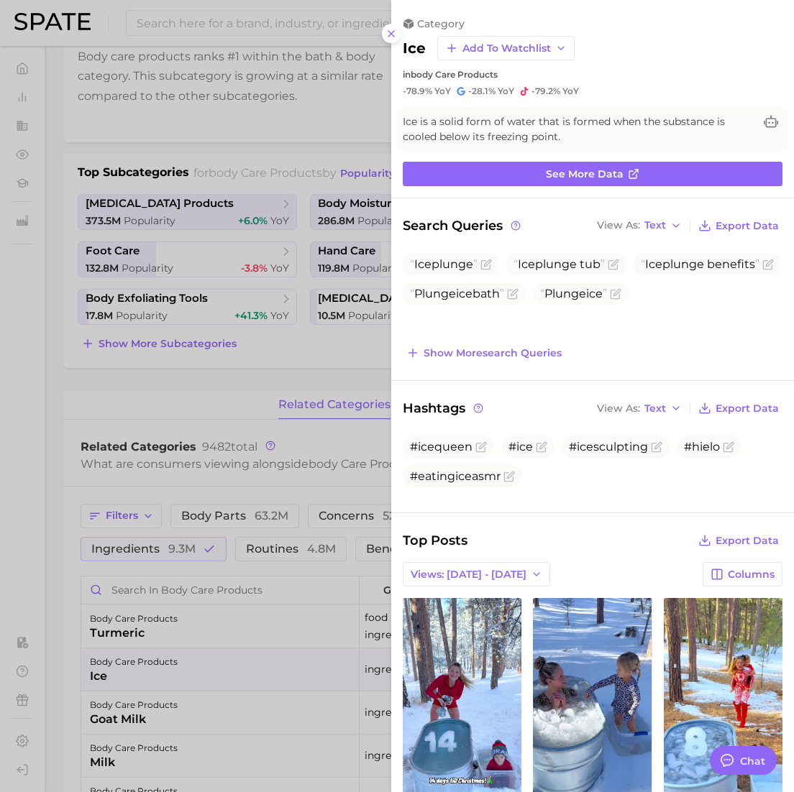
scroll to position [0, 0]
click at [59, 483] on div at bounding box center [397, 396] width 794 height 792
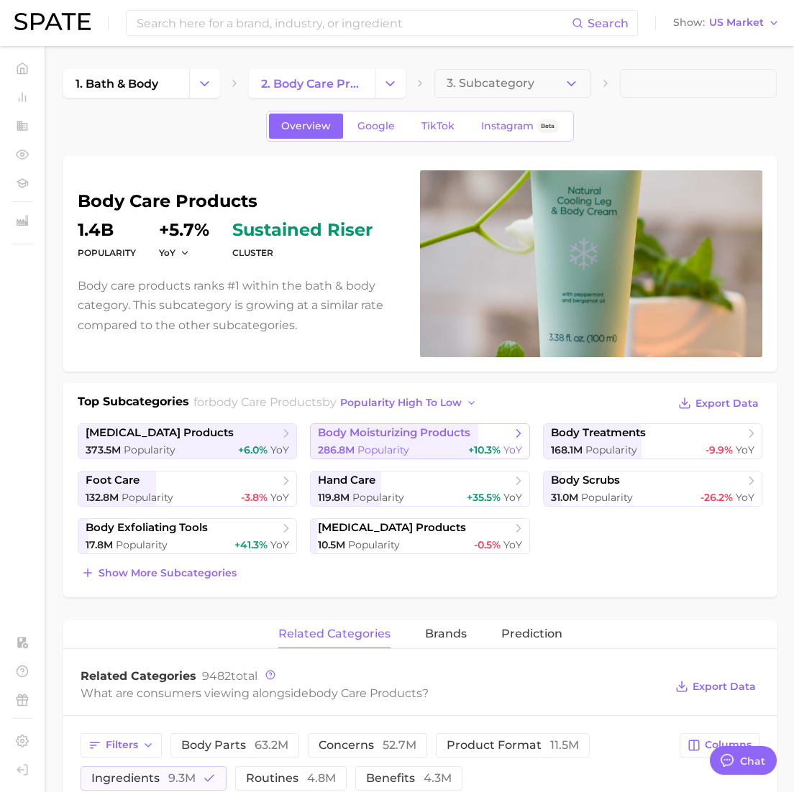
click at [502, 436] on span "body moisturizing products" at bounding box center [414, 433] width 193 height 14
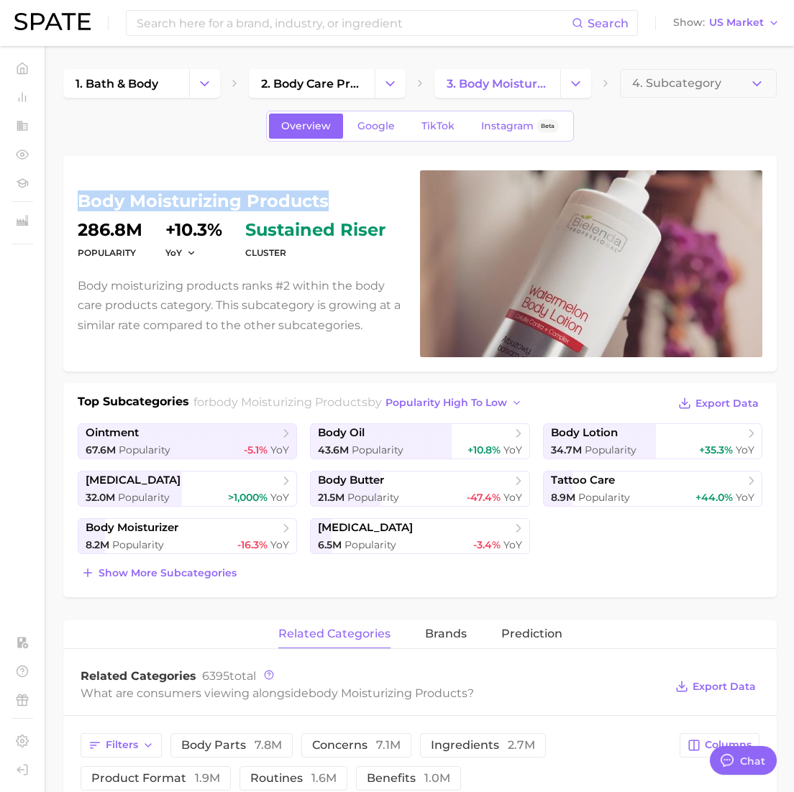
drag, startPoint x: 78, startPoint y: 199, endPoint x: 349, endPoint y: 204, distance: 271.0
click at [349, 204] on h1 "body moisturizing products" at bounding box center [240, 201] width 325 height 17
copy h1 "body moisturizing products"
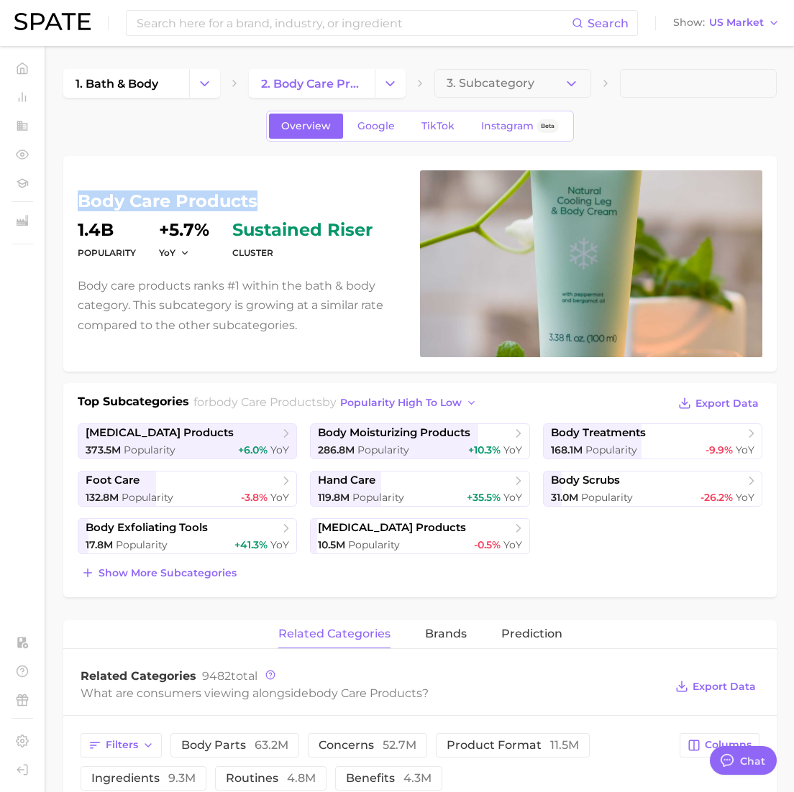
drag, startPoint x: 81, startPoint y: 200, endPoint x: 301, endPoint y: 203, distance: 220.0
click at [301, 203] on h1 "body care products" at bounding box center [240, 201] width 325 height 17
copy h1 "body care products"
click at [178, 576] on span "Show more subcategories" at bounding box center [167, 573] width 138 height 12
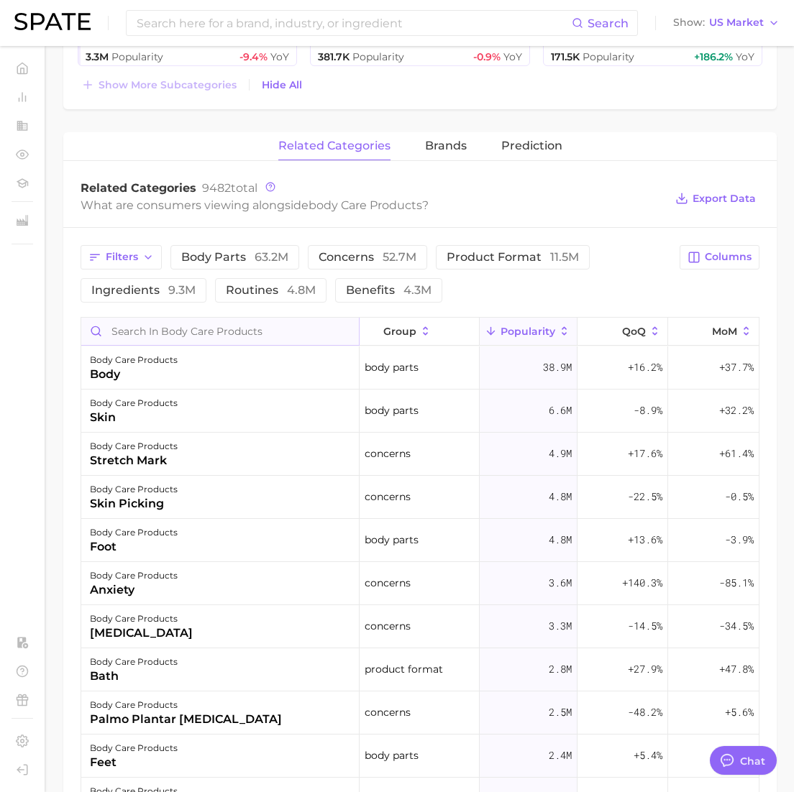
scroll to position [535, 0]
click at [526, 261] on span "product format 11.5m" at bounding box center [512, 258] width 132 height 12
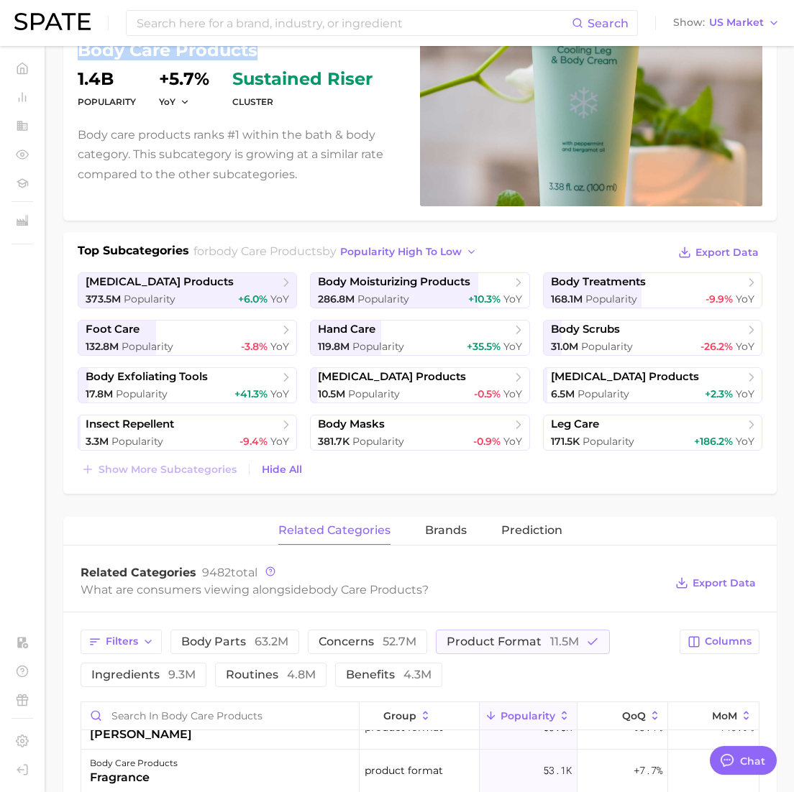
scroll to position [0, 0]
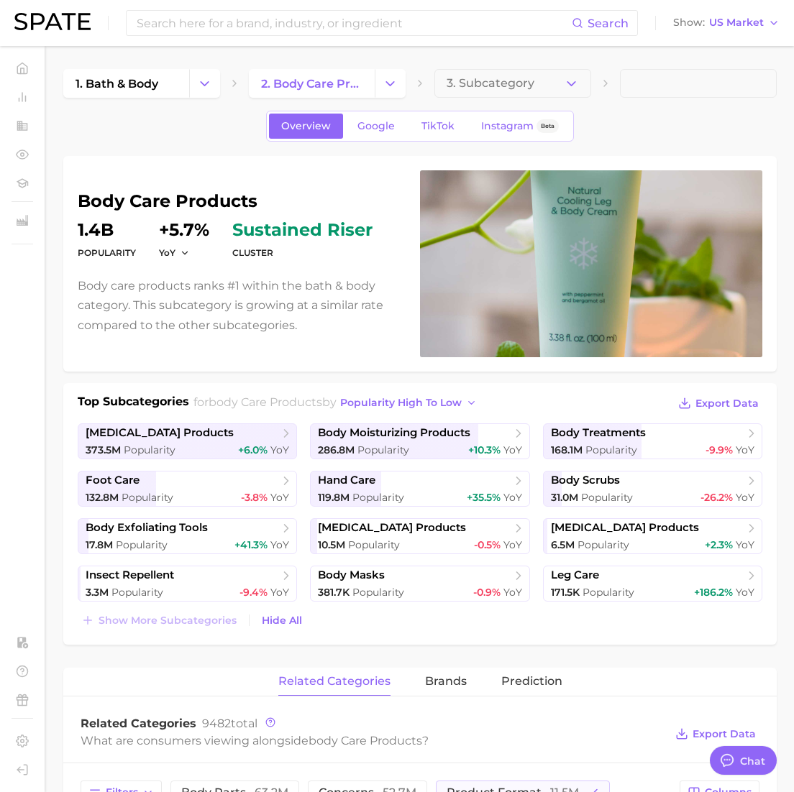
click at [706, 124] on div "Overview Google TikTok Instagram Beta" at bounding box center [419, 126] width 713 height 31
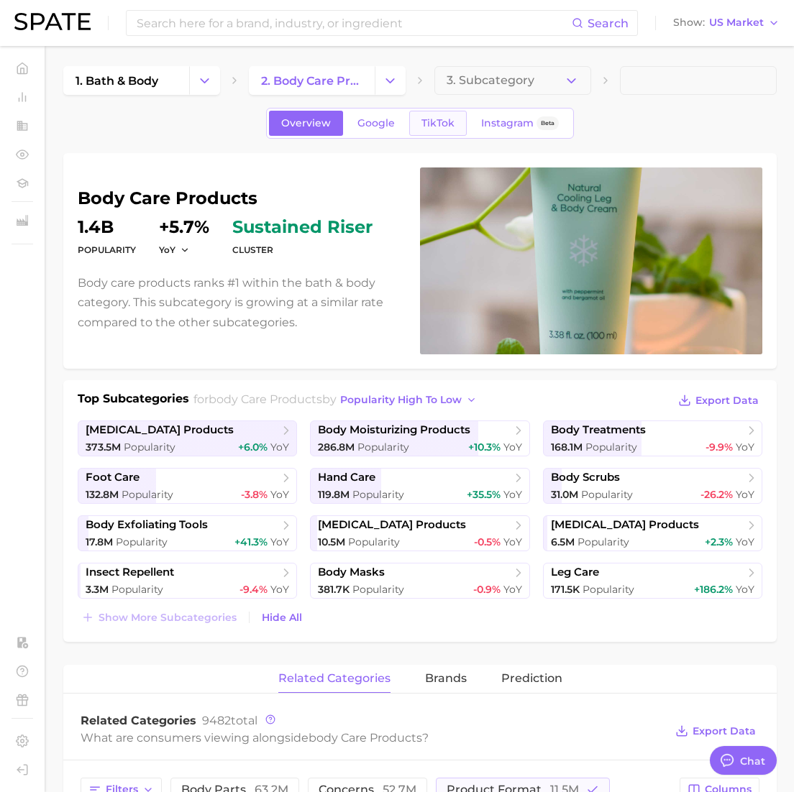
click at [442, 115] on link "TikTok" at bounding box center [438, 123] width 58 height 25
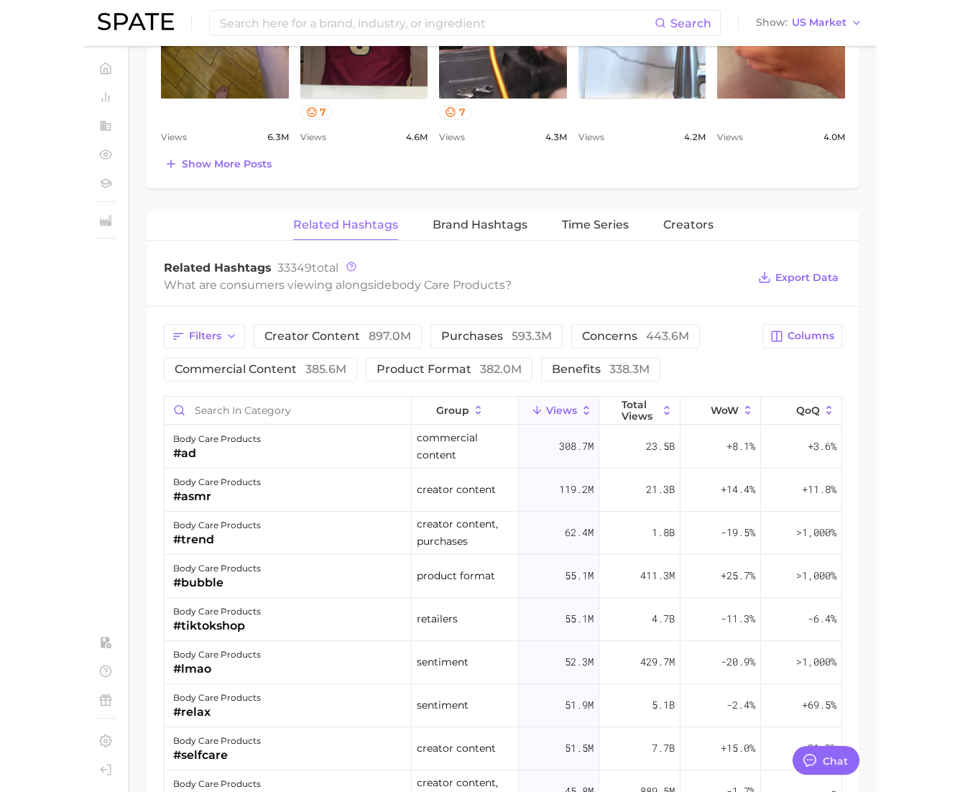
scroll to position [937, 0]
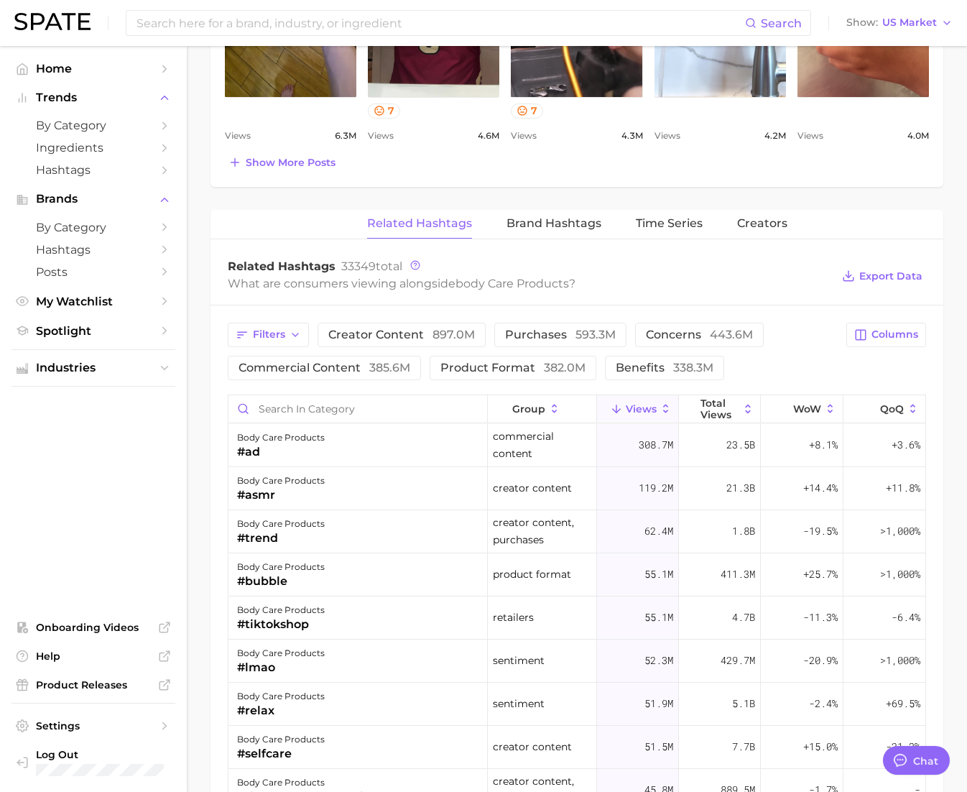
type textarea "x"
click at [546, 363] on span "382.0m" at bounding box center [564, 368] width 42 height 14
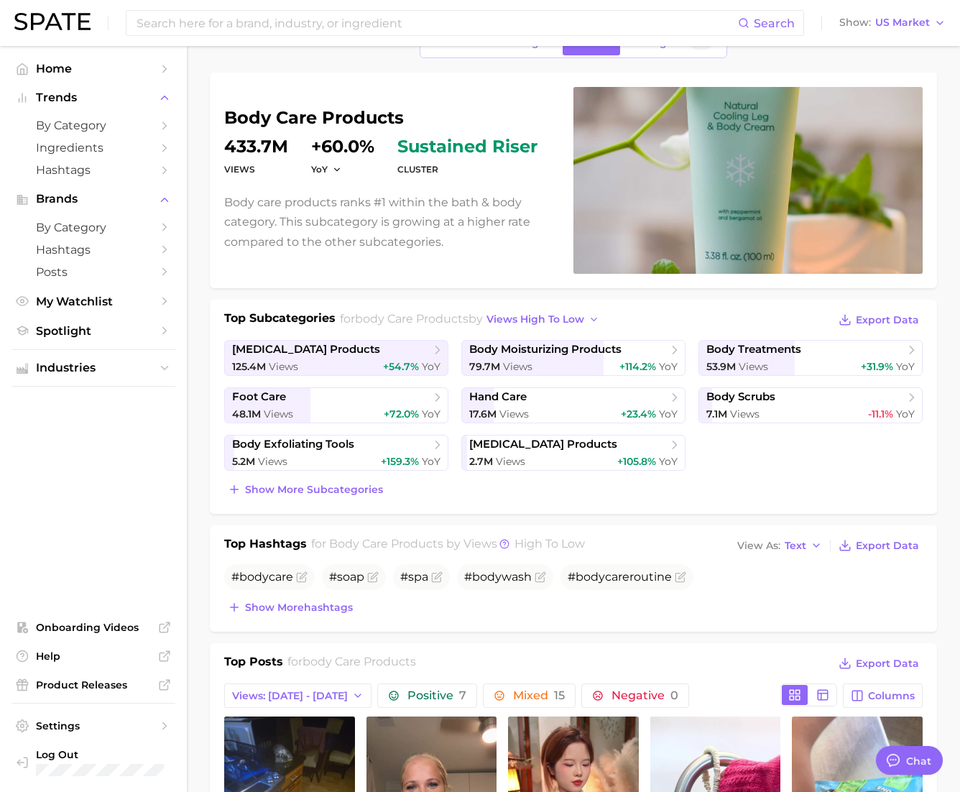
scroll to position [0, 0]
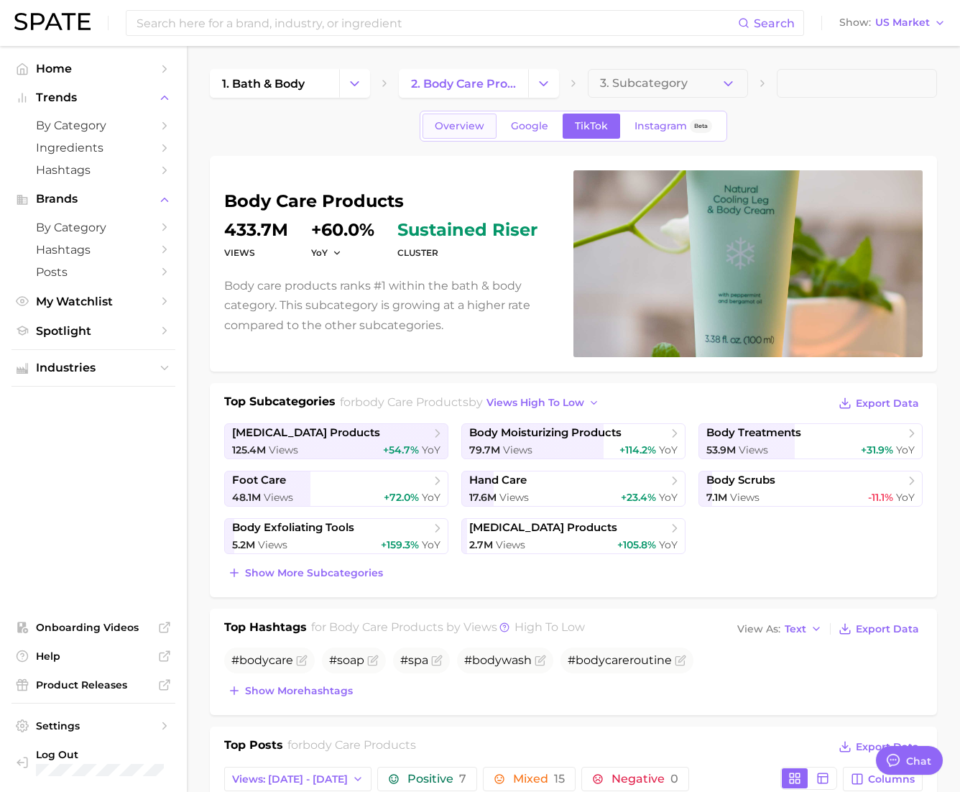
click at [454, 124] on span "Overview" at bounding box center [460, 126] width 50 height 12
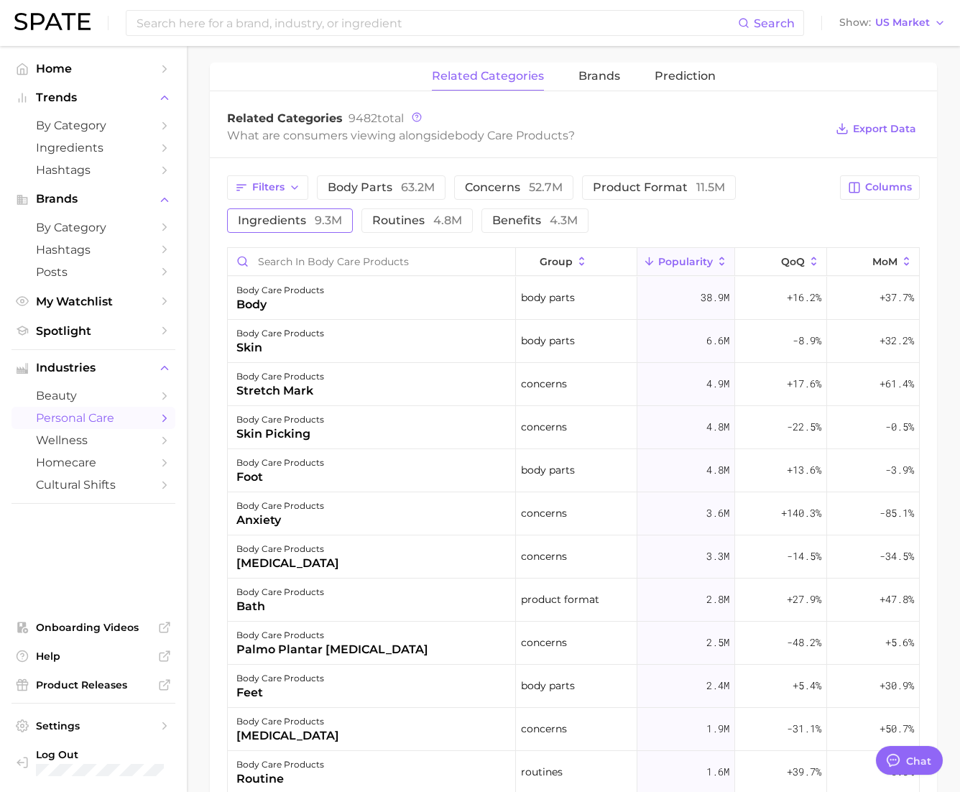
click at [277, 218] on span "ingredients 9.3m" at bounding box center [290, 221] width 104 height 12
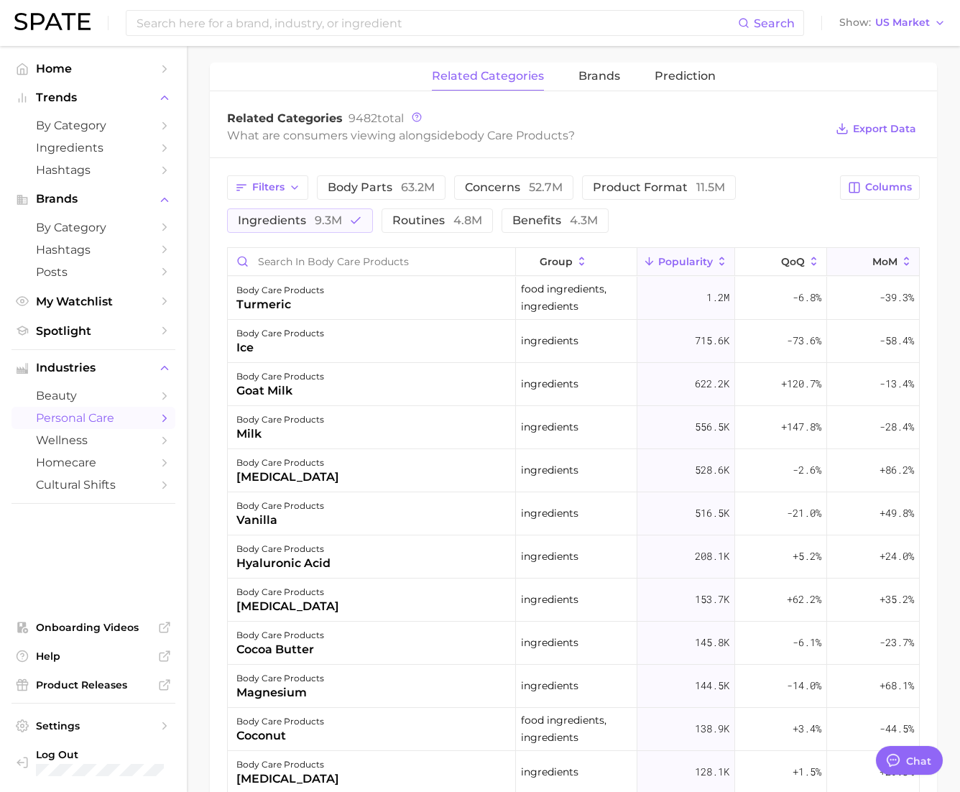
click at [793, 257] on button "MoM" at bounding box center [873, 262] width 92 height 28
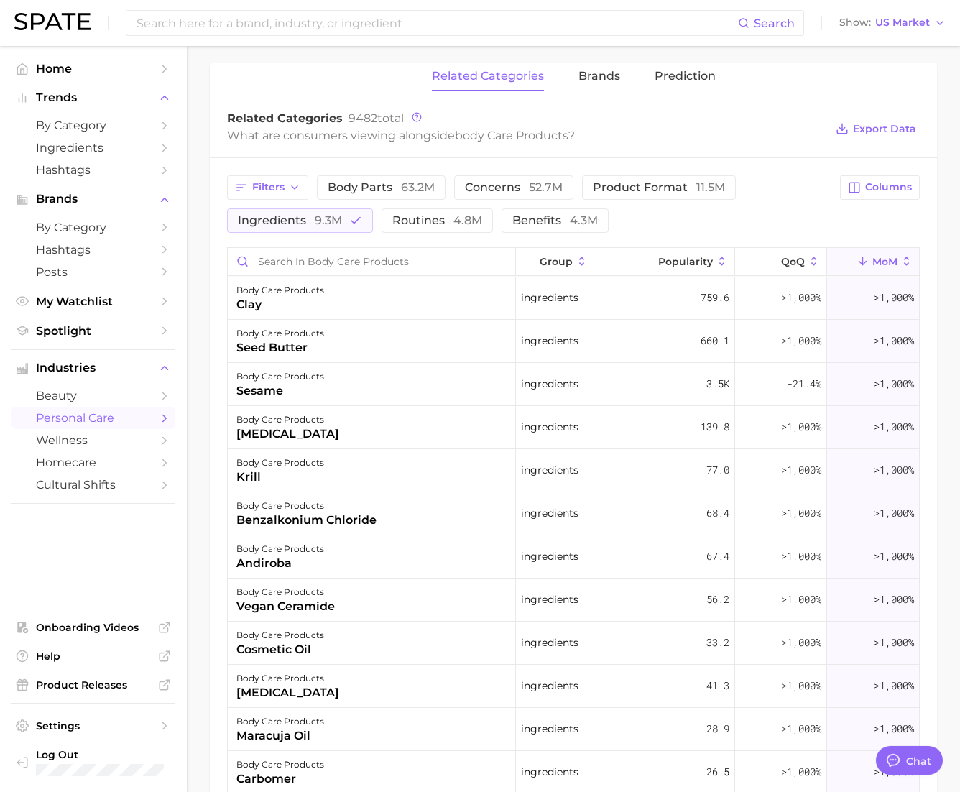
click at [793, 260] on span "MoM" at bounding box center [885, 262] width 25 height 12
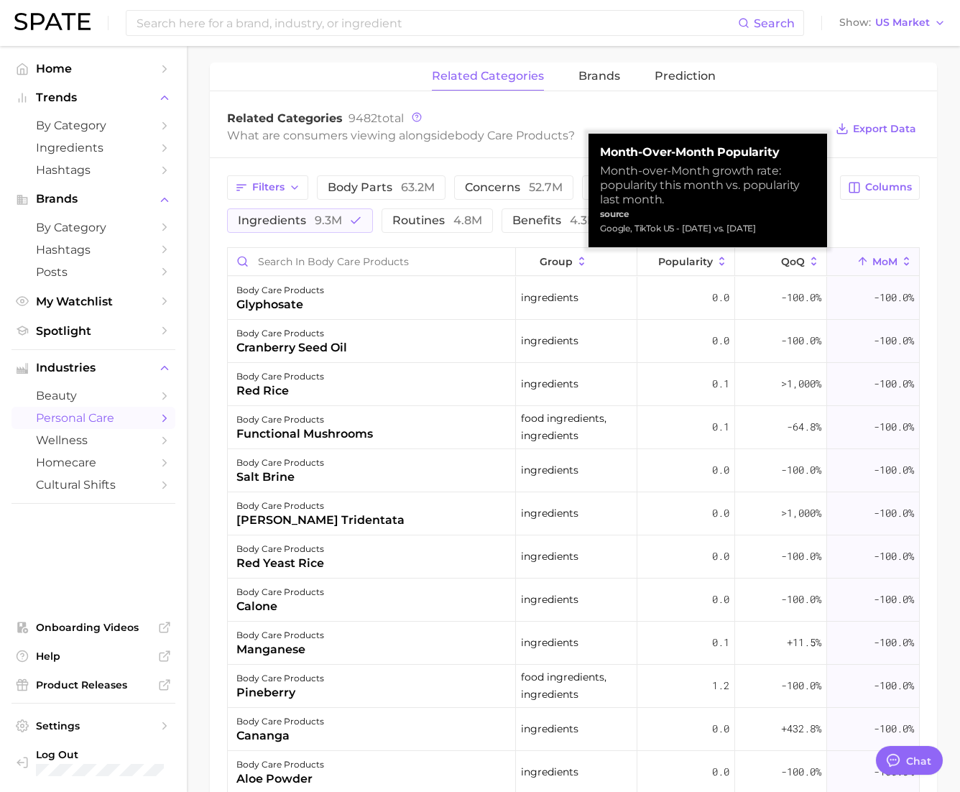
click at [793, 260] on span "MoM" at bounding box center [885, 262] width 25 height 12
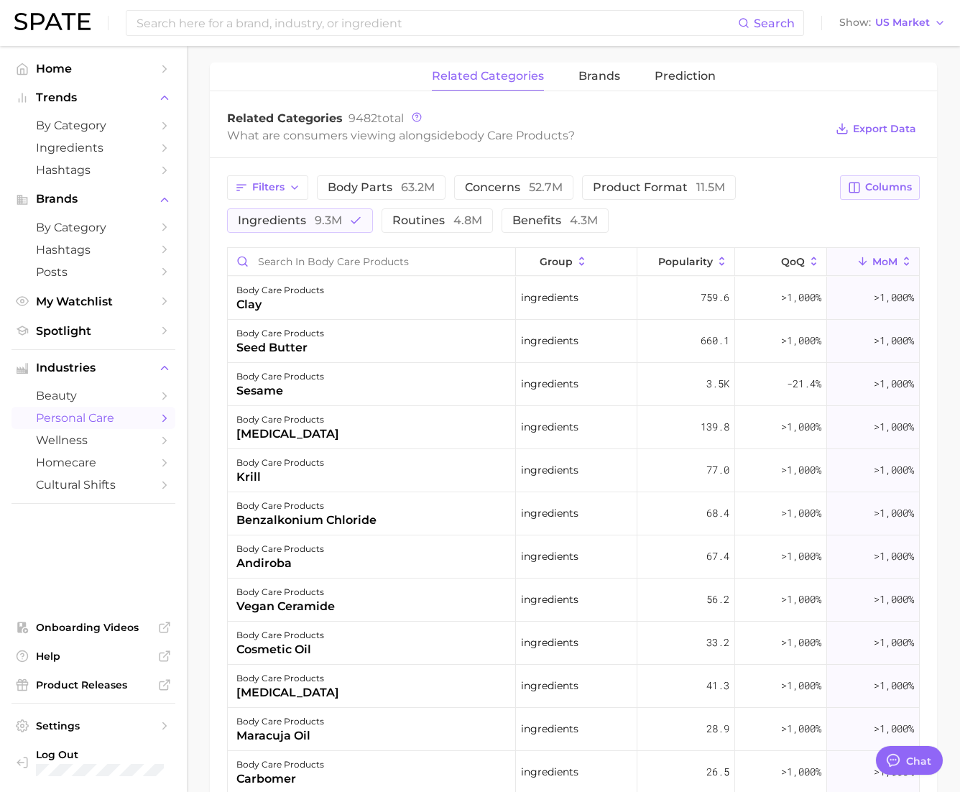
click at [793, 185] on span "Columns" at bounding box center [888, 187] width 47 height 12
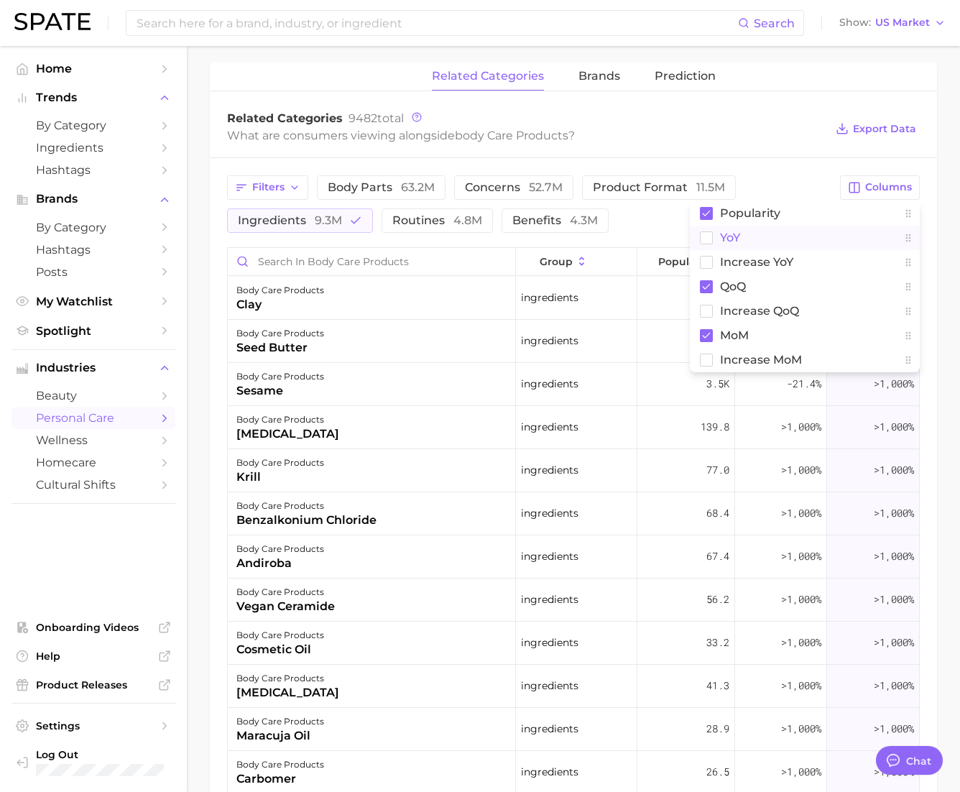
click at [700, 236] on icon at bounding box center [706, 237] width 13 height 13
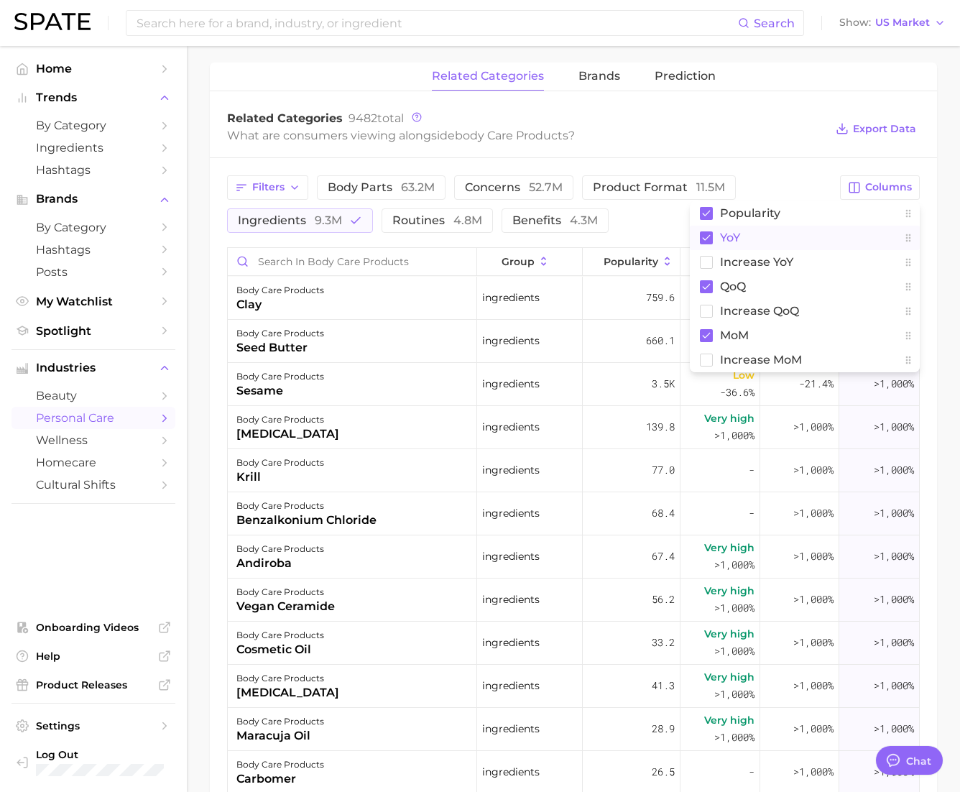
click at [789, 151] on div "Related Categories 9482 total What are consumers viewing alongside body care pr…" at bounding box center [573, 129] width 727 height 58
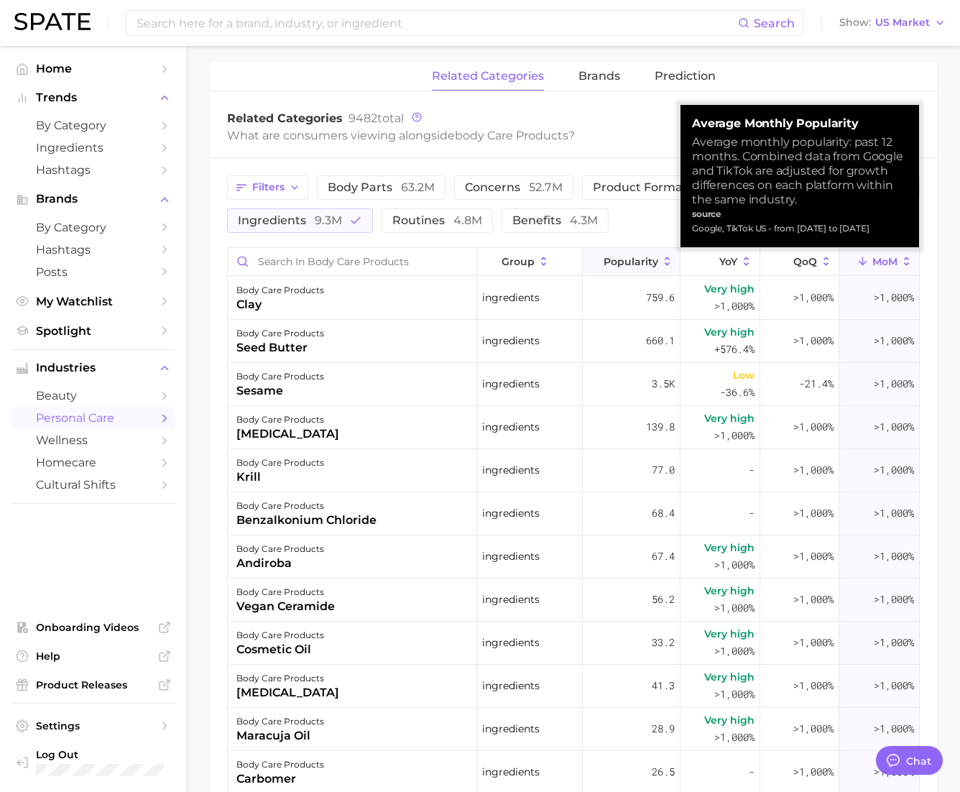
click at [645, 261] on span "Popularity" at bounding box center [631, 262] width 55 height 12
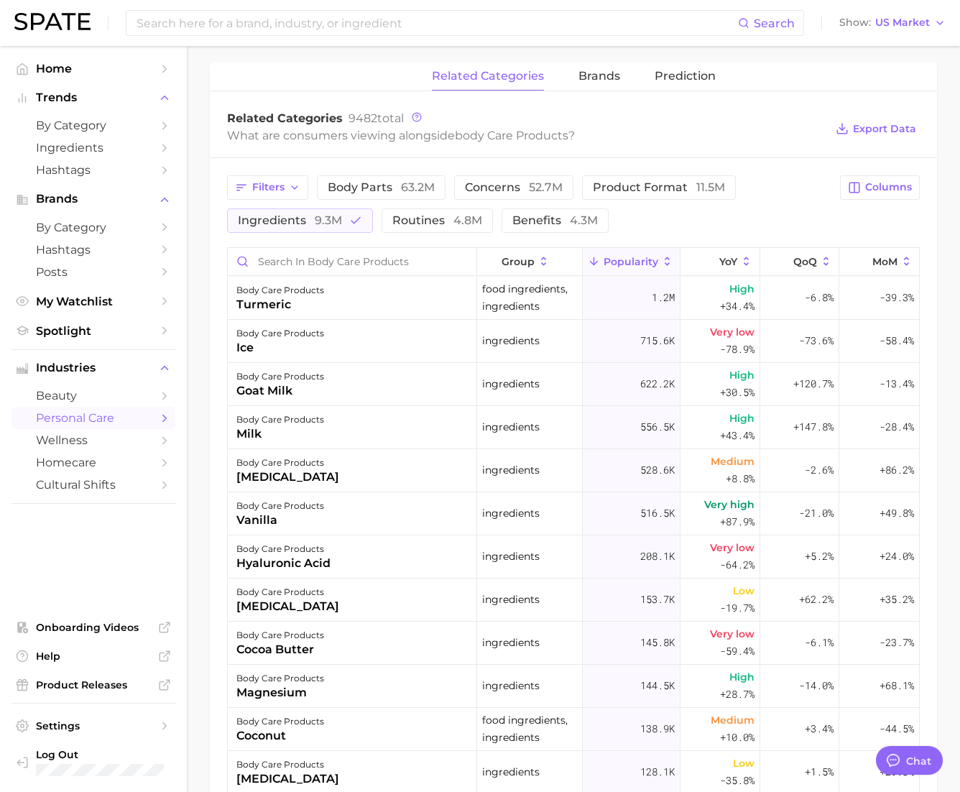
click at [651, 143] on div "What are consumers viewing alongside body care products ?" at bounding box center [526, 135] width 598 height 19
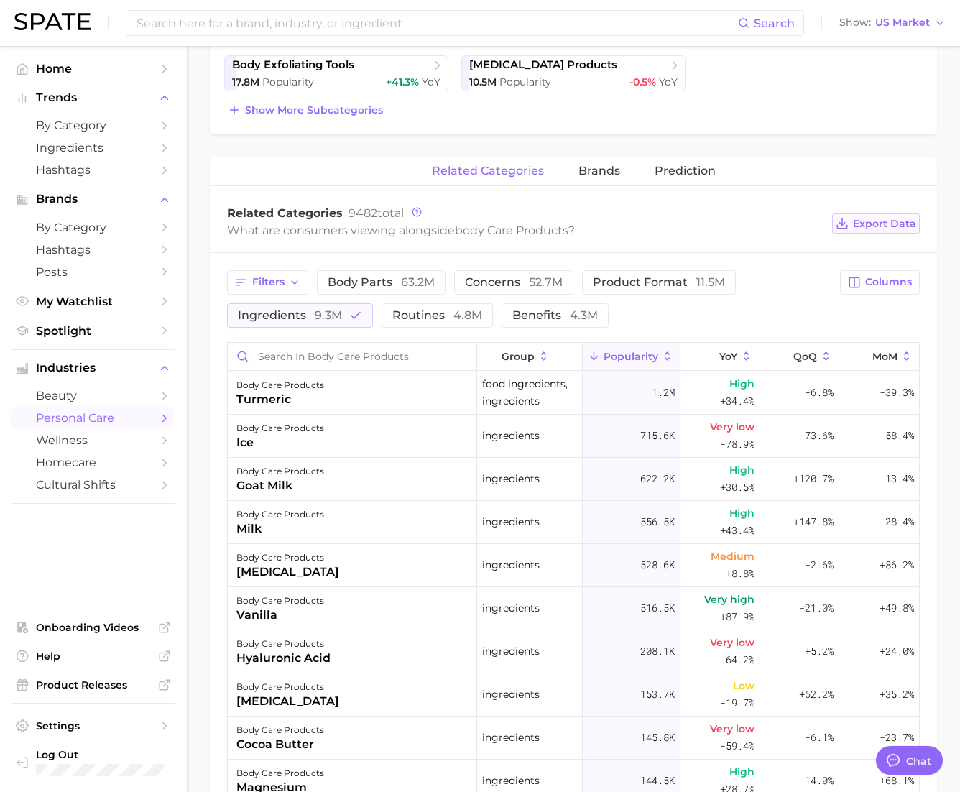
scroll to position [467, 0]
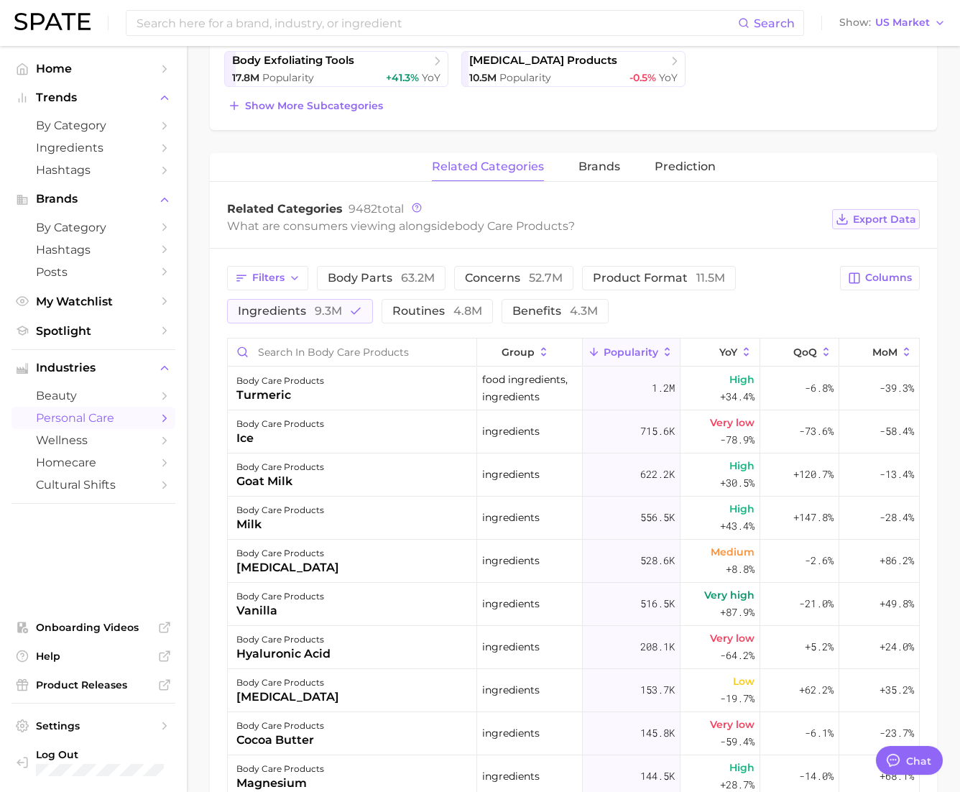
click at [793, 220] on span "Export Data" at bounding box center [884, 219] width 63 height 12
click at [720, 351] on span "YoY" at bounding box center [728, 352] width 18 height 12
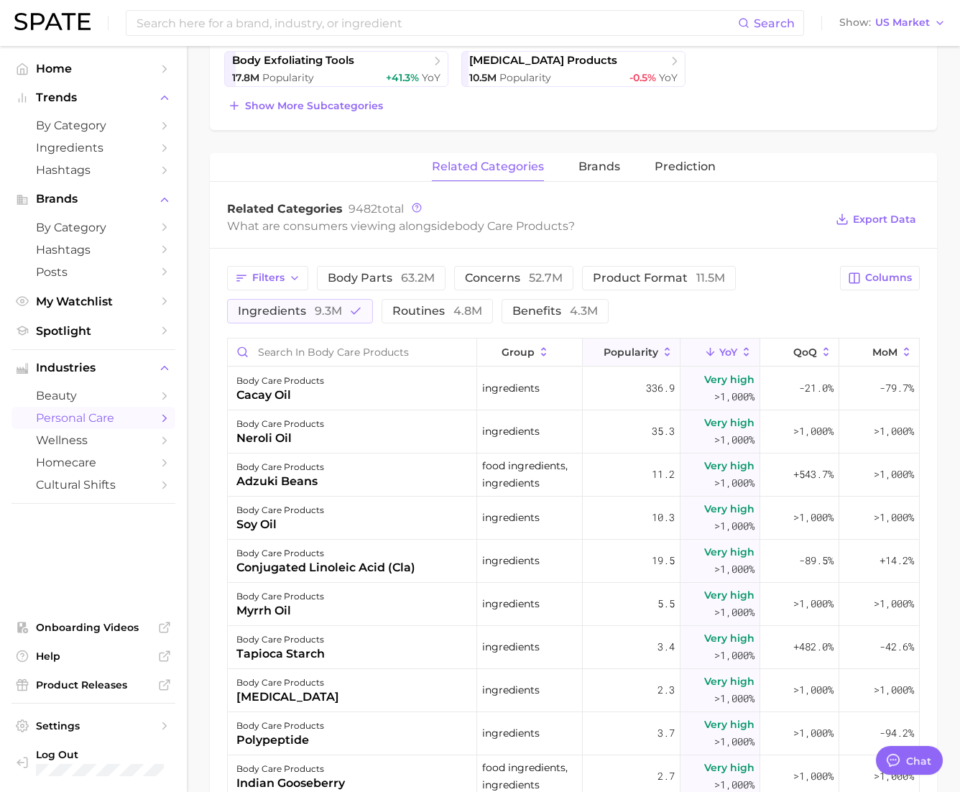
click at [642, 346] on span "Popularity" at bounding box center [631, 352] width 55 height 12
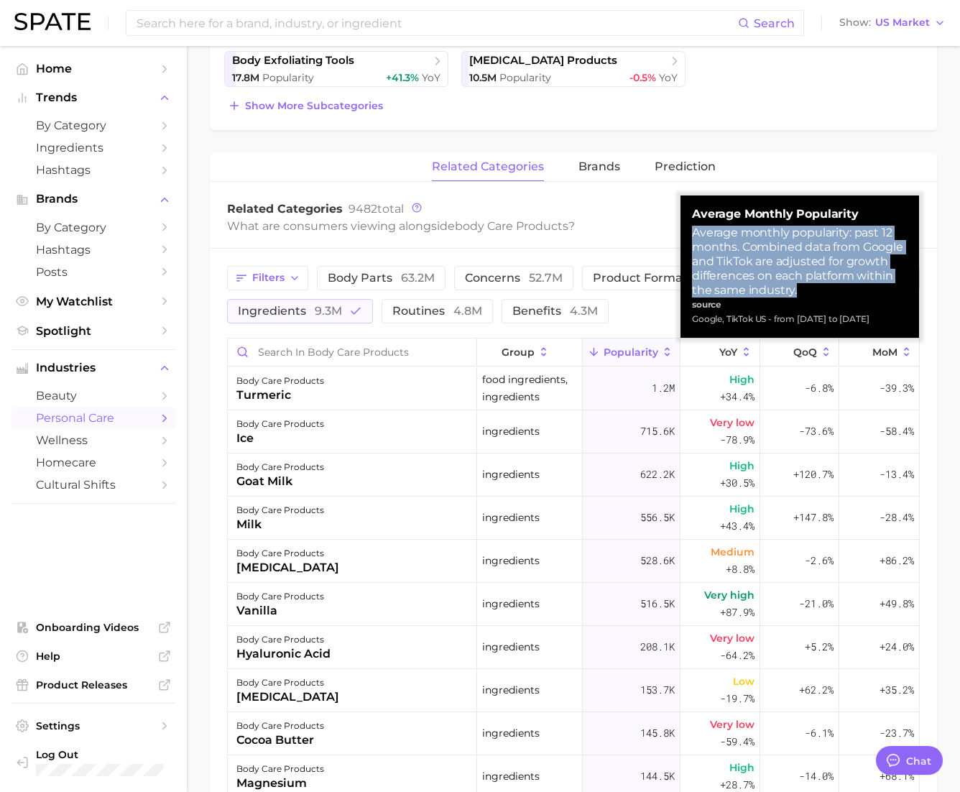
drag, startPoint x: 692, startPoint y: 234, endPoint x: 823, endPoint y: 288, distance: 141.5
click at [793, 288] on div "Average monthly popularity: past 12 months. Combined data from Google and TikTo…" at bounding box center [800, 262] width 216 height 72
copy div "Average monthly popularity: past 12 months. Combined data from Google and TikTo…"
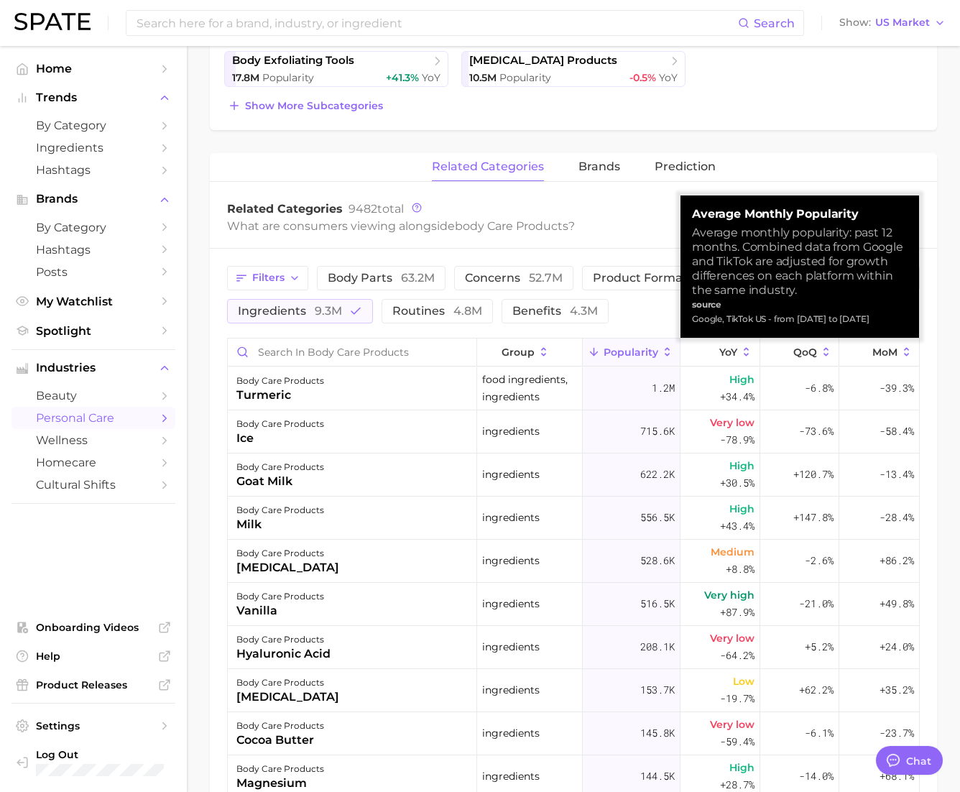
drag, startPoint x: 691, startPoint y: 319, endPoint x: 888, endPoint y: 317, distance: 196.2
click at [793, 317] on div "Google, TikTok US - from [DATE] to [DATE]" at bounding box center [800, 319] width 216 height 14
copy div "Google, TikTok US - from [DATE] to [DATE]"
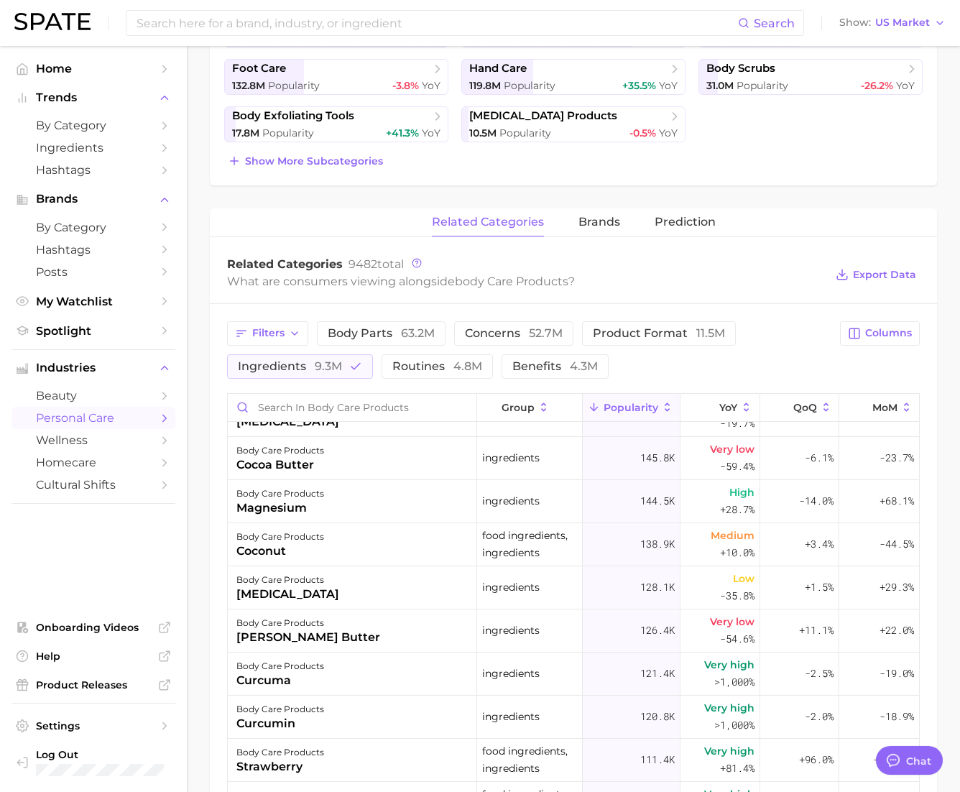
scroll to position [0, 0]
